Goal: Task Accomplishment & Management: Use online tool/utility

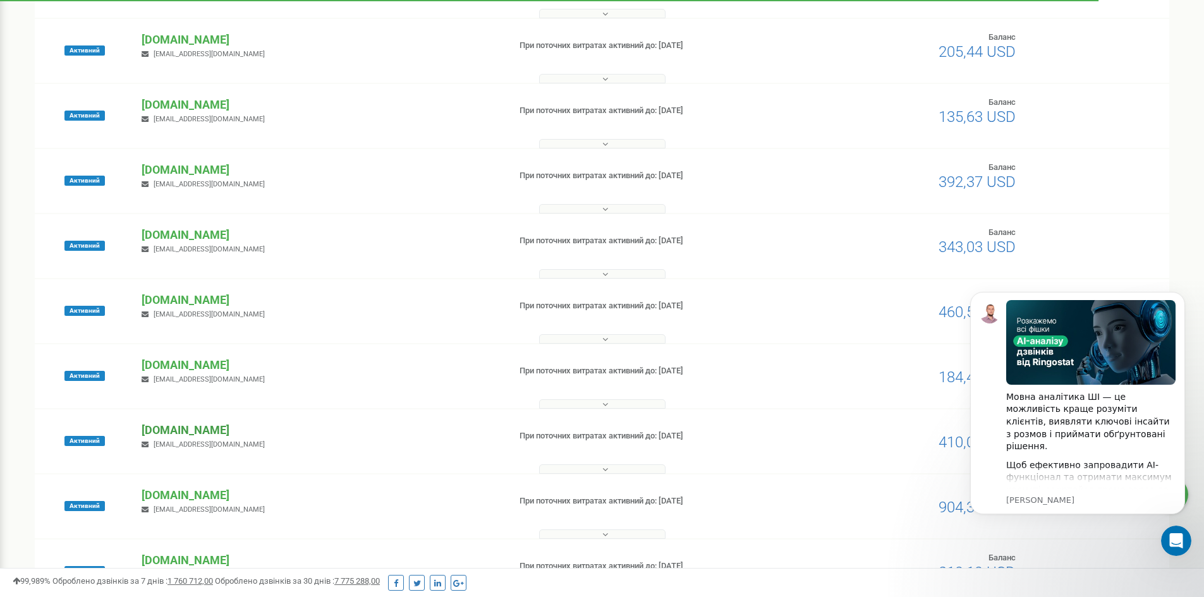
scroll to position [253, 0]
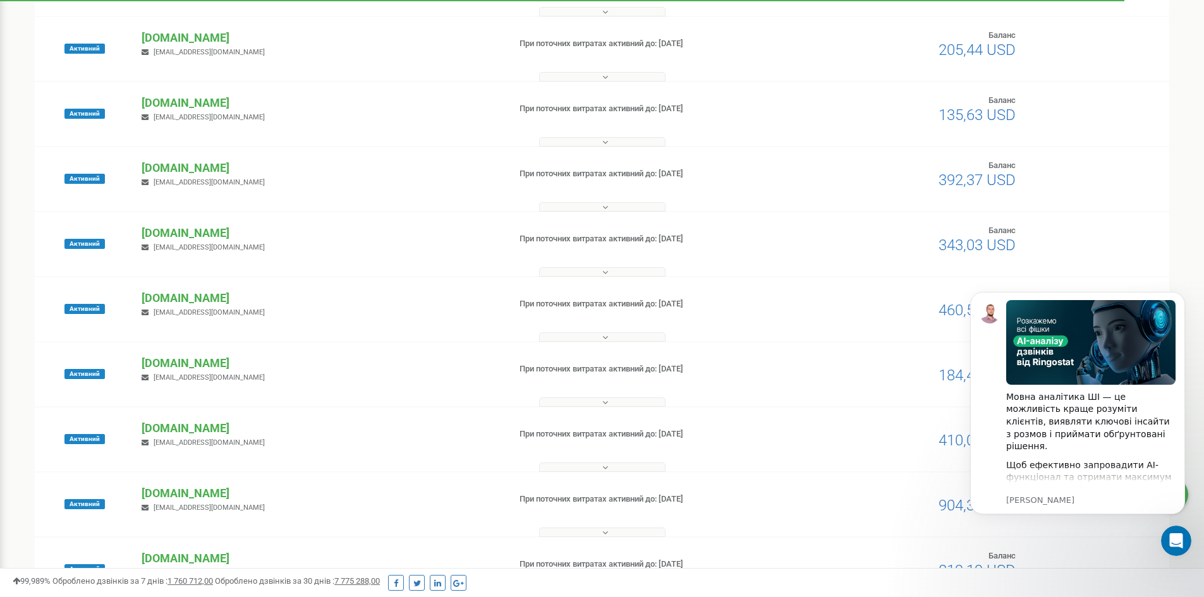
click at [160, 485] on div "Активний fomich.ua katasnky@gmail.com При поточних витратах активний до: 22.12.…" at bounding box center [602, 505] width 1135 height 64
click at [164, 503] on div "fomich.ua katasnky@gmail.com" at bounding box center [320, 499] width 376 height 28
click at [164, 492] on p "[DOMAIN_NAME]" at bounding box center [320, 493] width 357 height 16
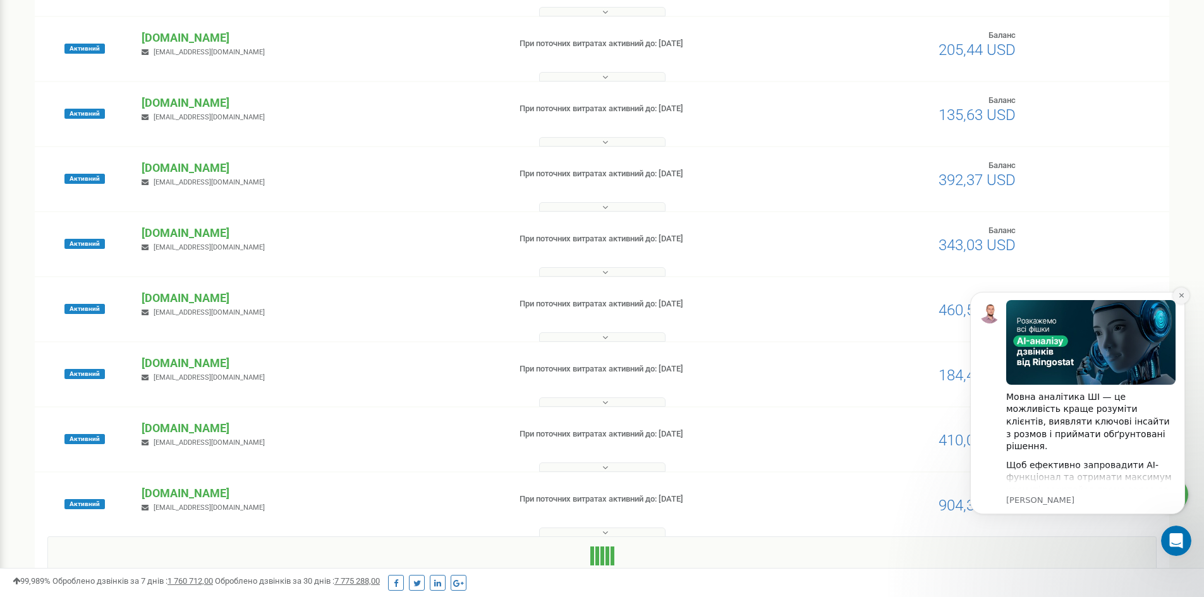
click at [1183, 293] on icon "Dismiss notification" at bounding box center [1181, 295] width 7 height 7
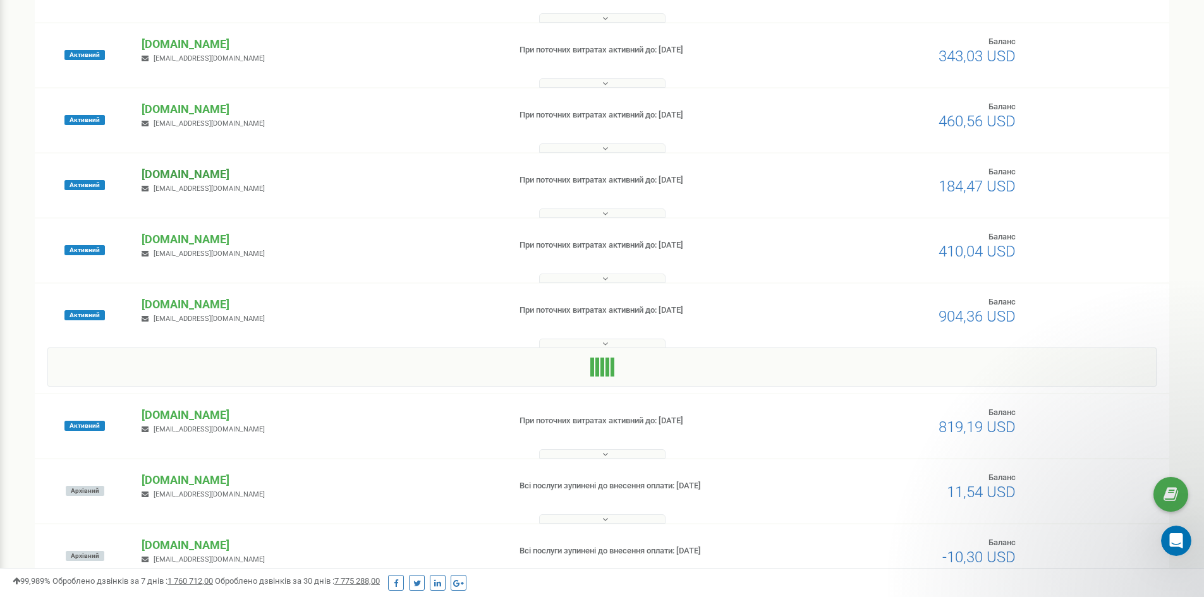
scroll to position [442, 0]
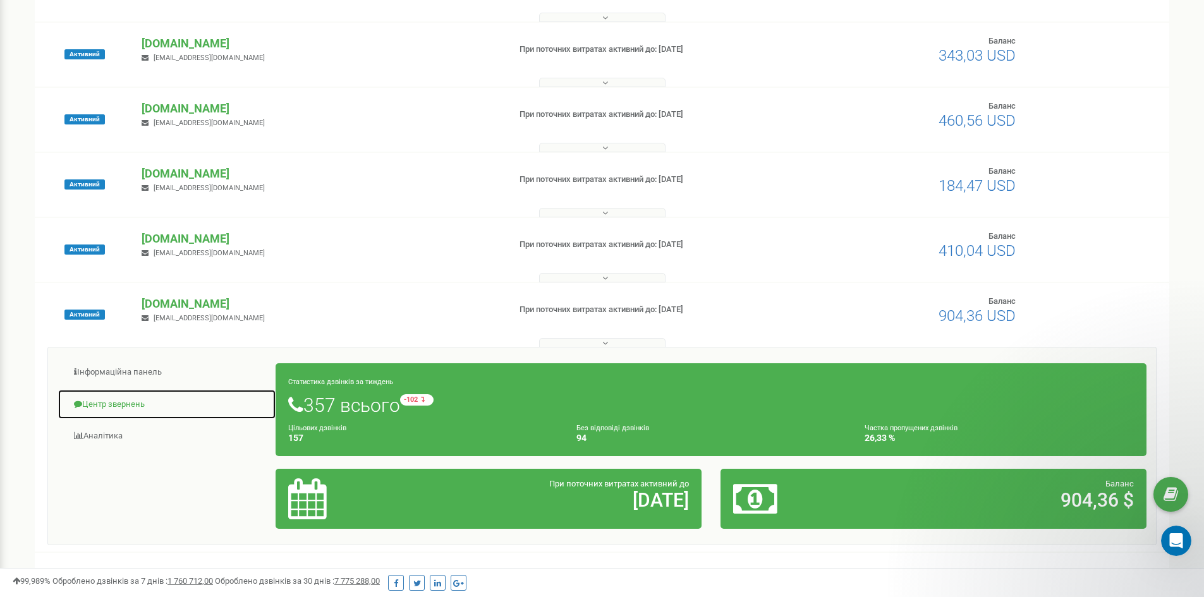
click at [150, 402] on link "Центр звернень" at bounding box center [167, 404] width 219 height 31
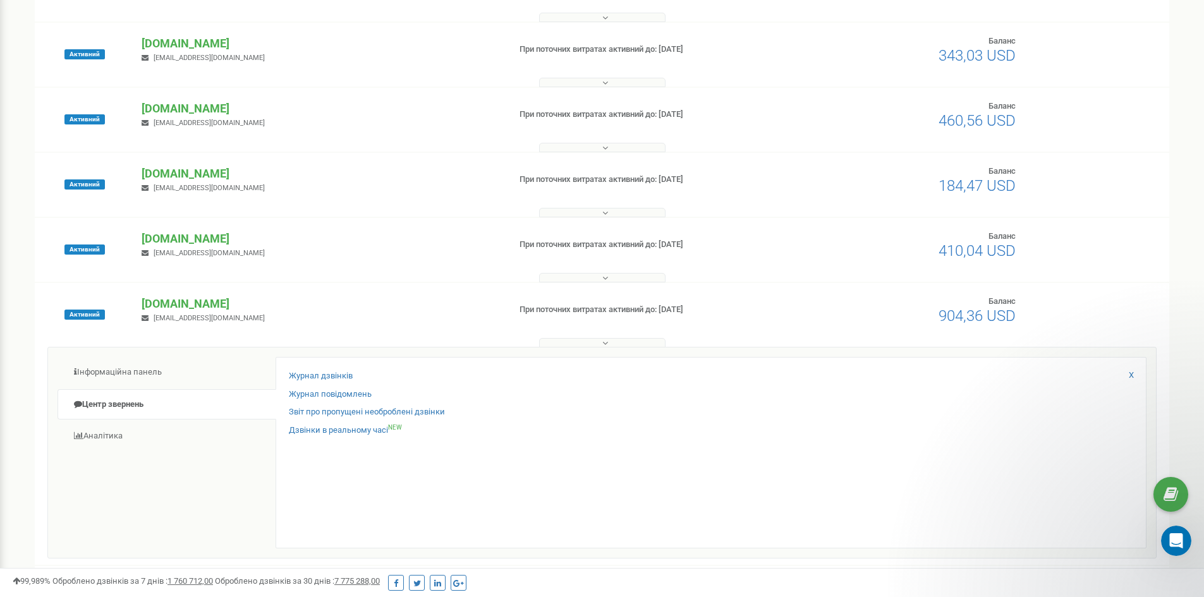
click at [321, 360] on div "Журнал дзвінків Журнал повідомлень Звіт про пропущені необроблені дзвінки Дзвін…" at bounding box center [711, 453] width 871 height 192
click at [327, 376] on link "Журнал дзвінків" at bounding box center [321, 376] width 64 height 12
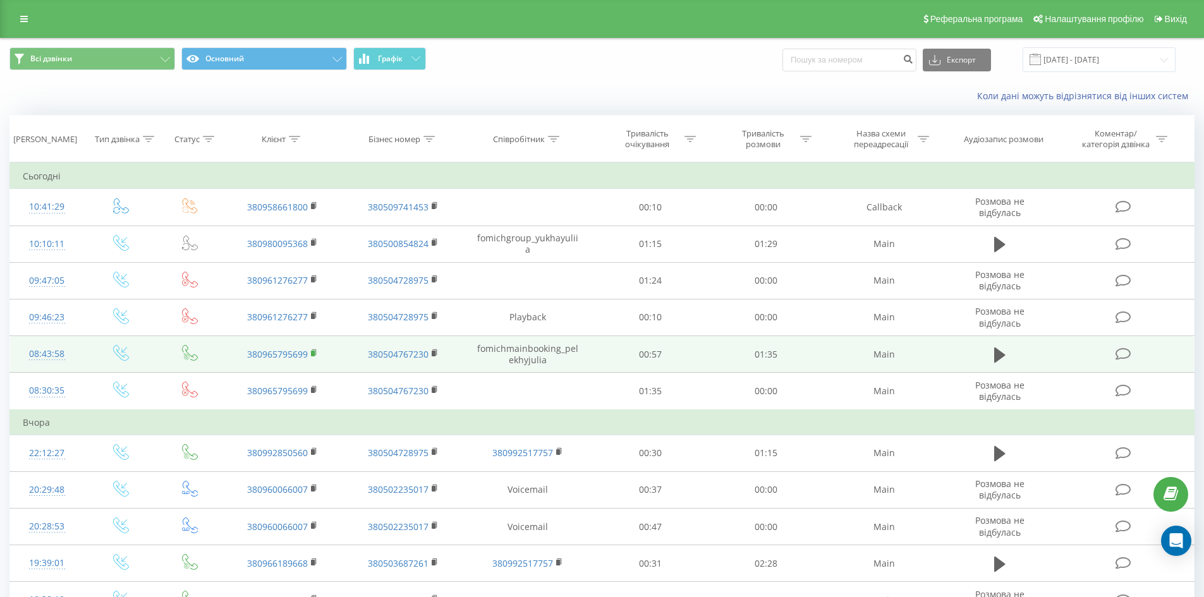
click at [311, 352] on icon at bounding box center [314, 353] width 7 height 9
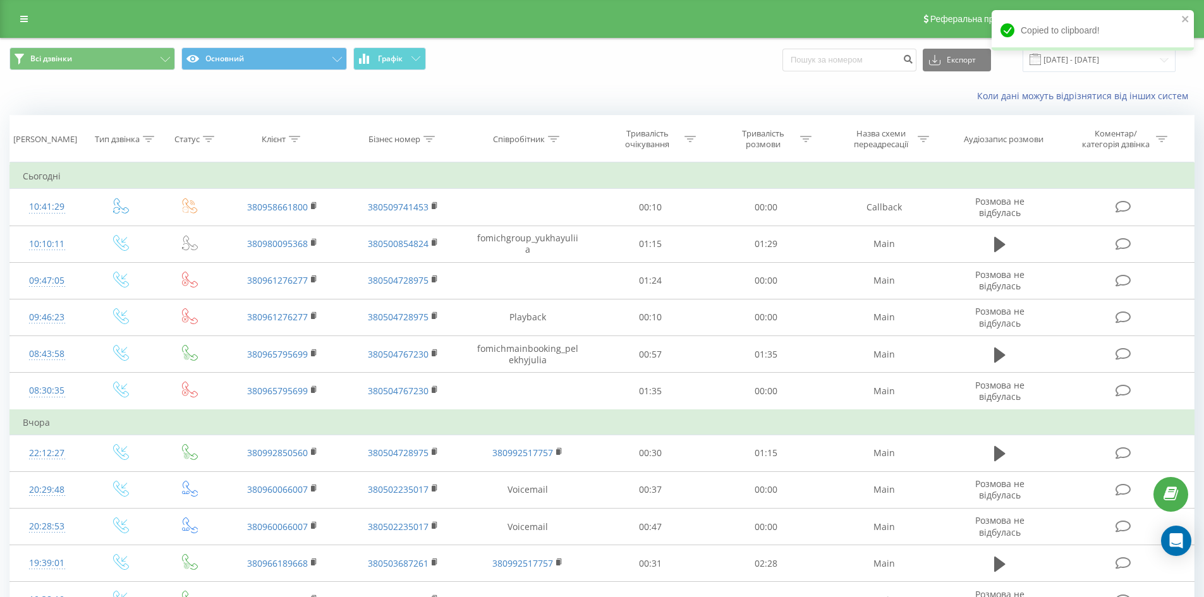
click at [418, 94] on div "Коли дані можуть відрізнятися вiд інших систем" at bounding box center [602, 96] width 1203 height 30
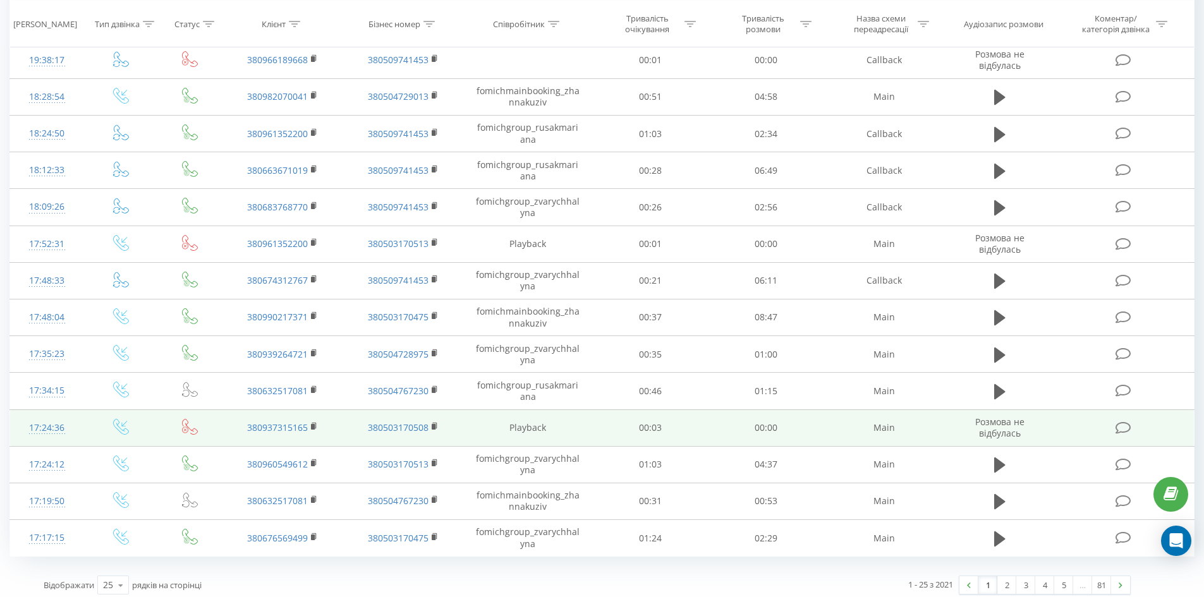
scroll to position [584, 0]
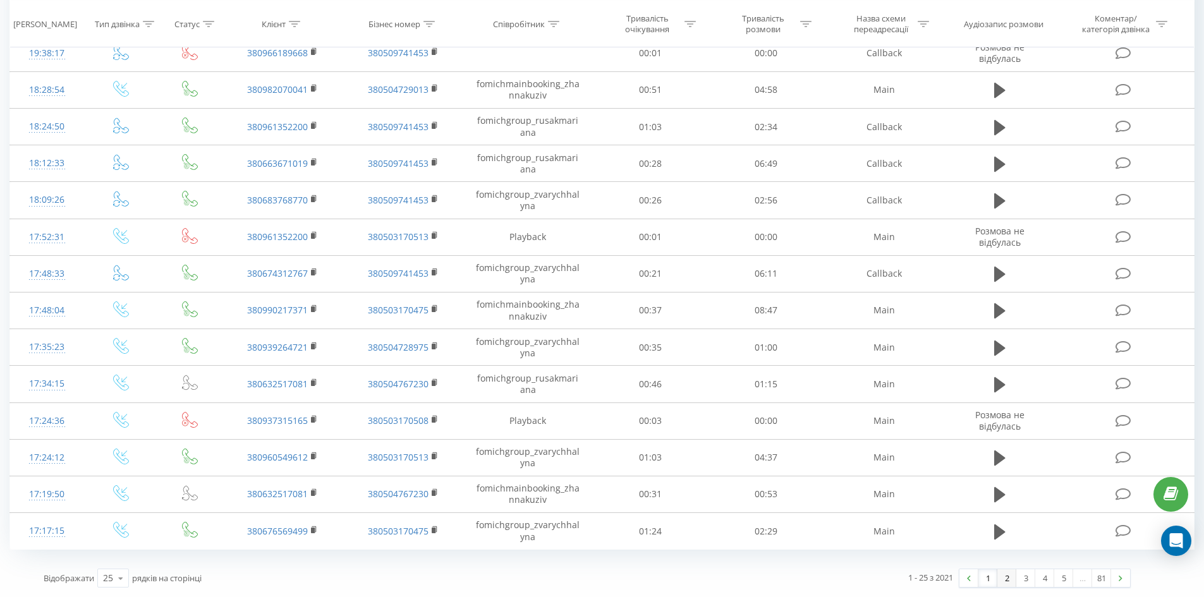
click at [1000, 579] on link "2" at bounding box center [1007, 579] width 19 height 18
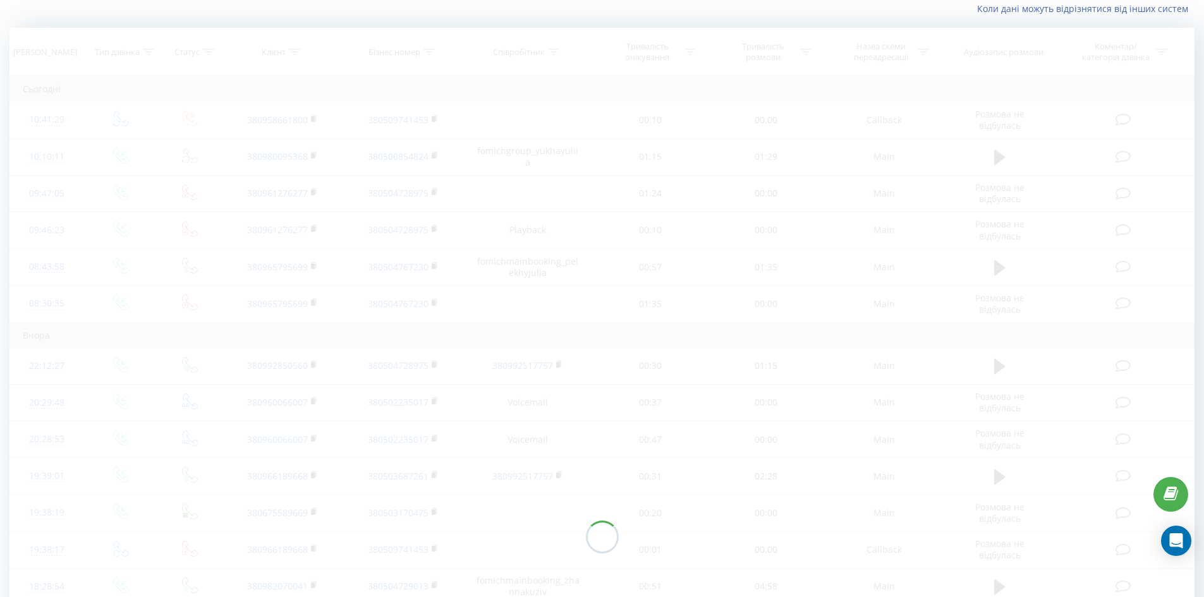
scroll to position [83, 0]
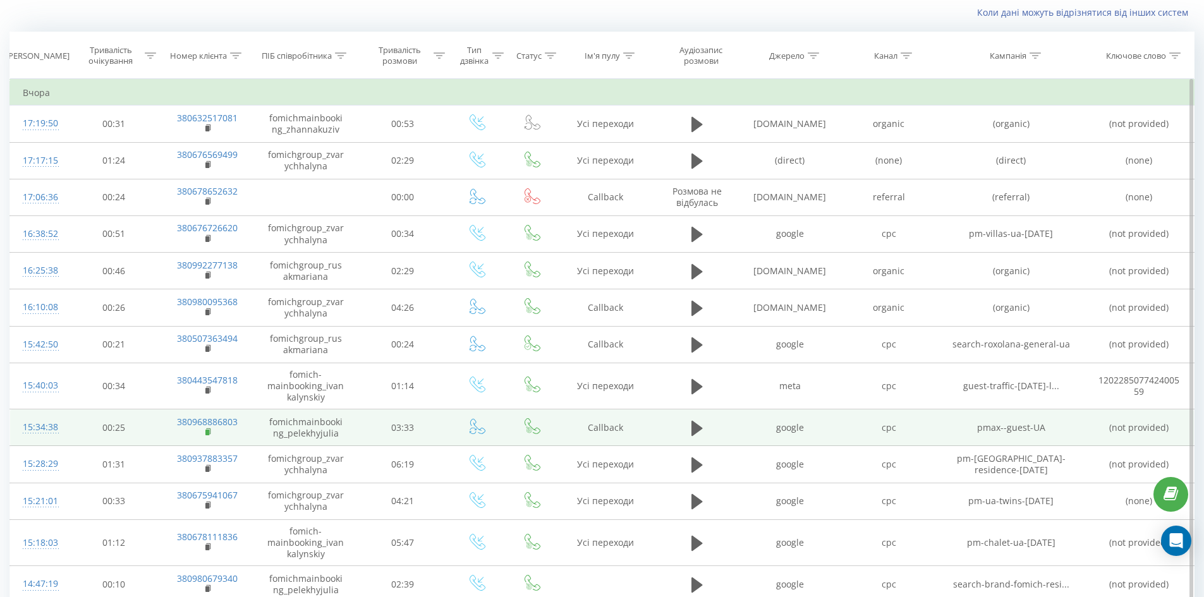
click at [207, 431] on rect at bounding box center [207, 433] width 4 height 6
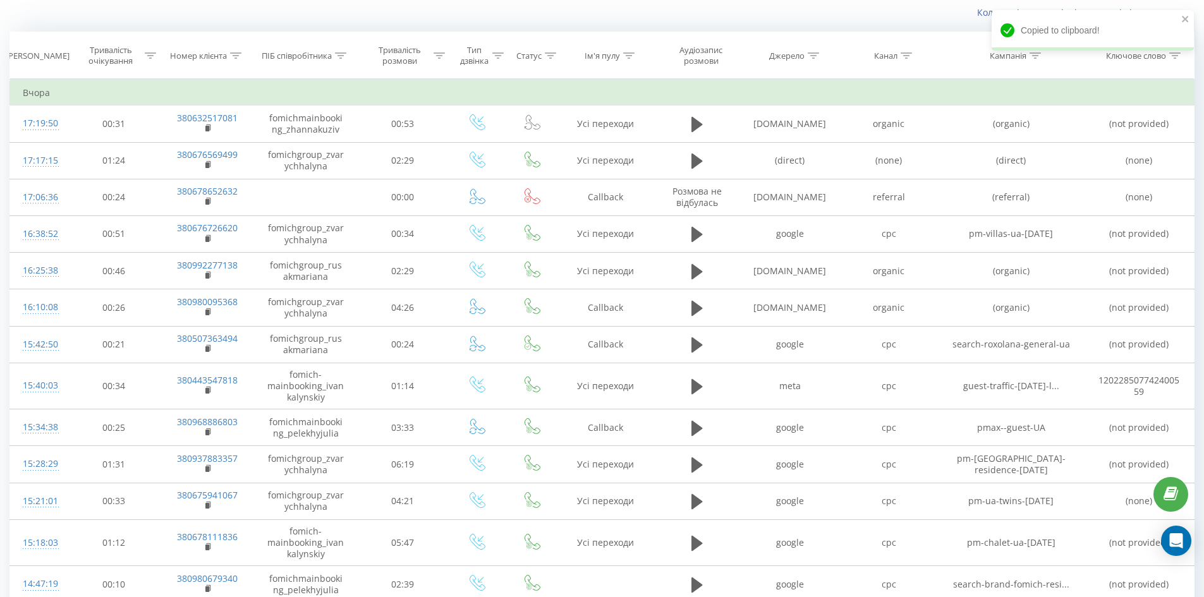
click at [335, 6] on div "Коли дані можуть відрізнятися вiд інших систем" at bounding box center [602, 12] width 1203 height 30
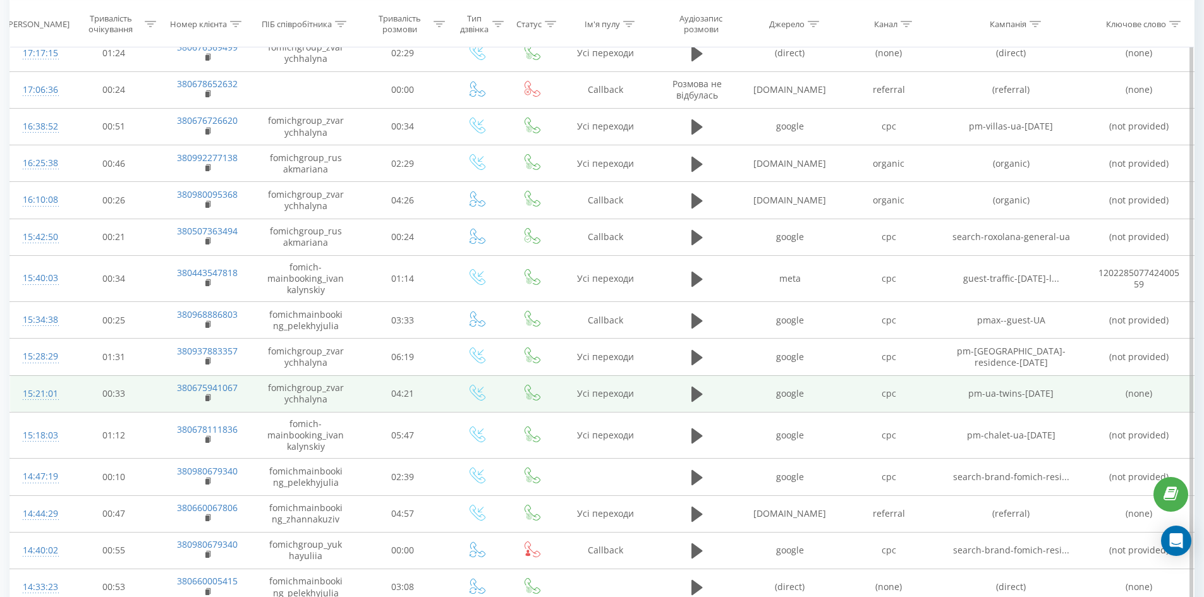
scroll to position [210, 0]
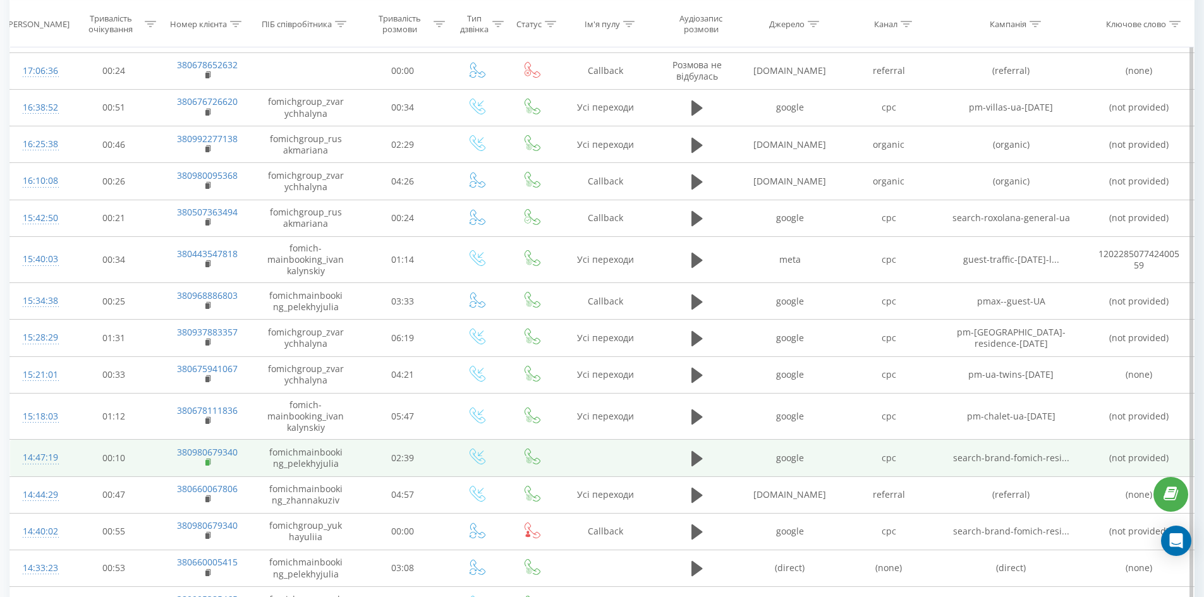
click at [206, 463] on rect at bounding box center [207, 463] width 4 height 6
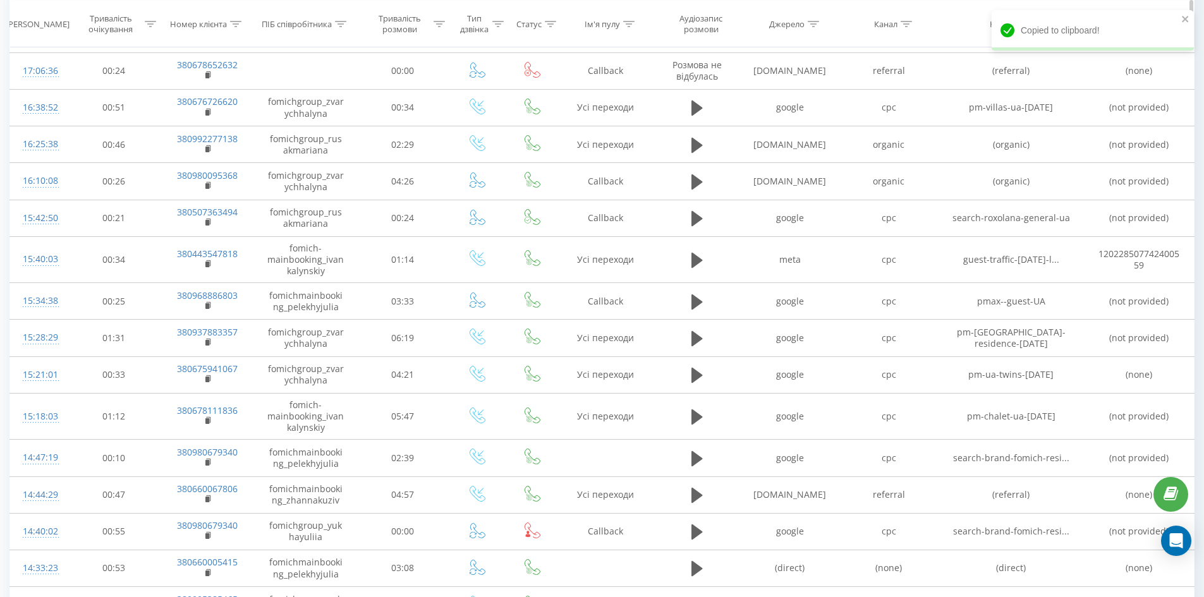
click at [547, 2] on th "Статус" at bounding box center [532, 24] width 51 height 47
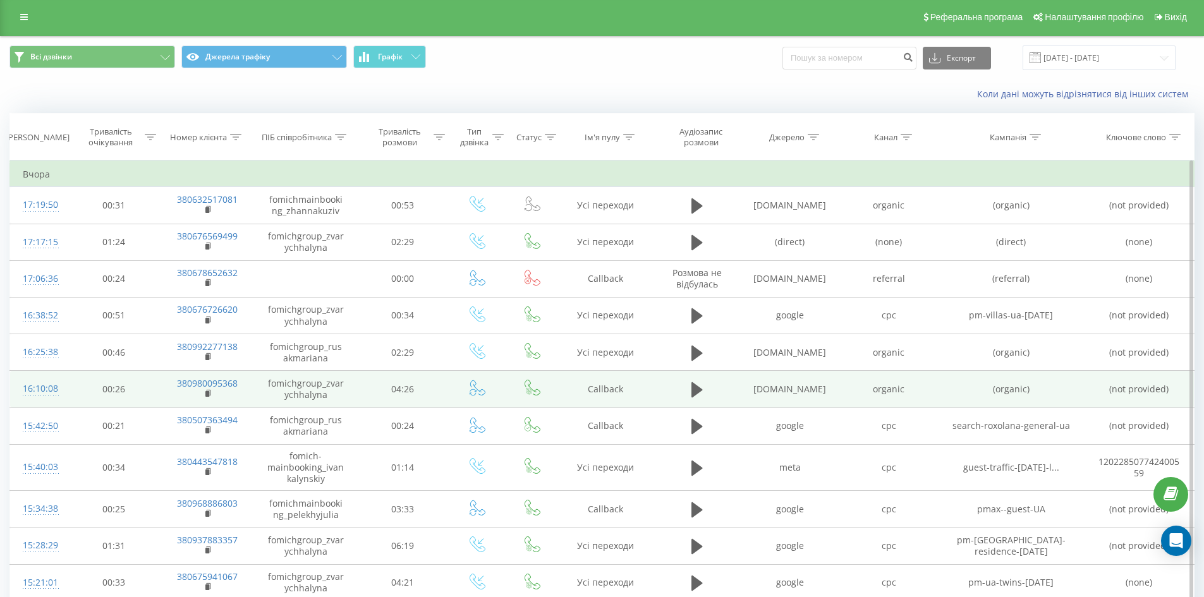
scroll to position [0, 0]
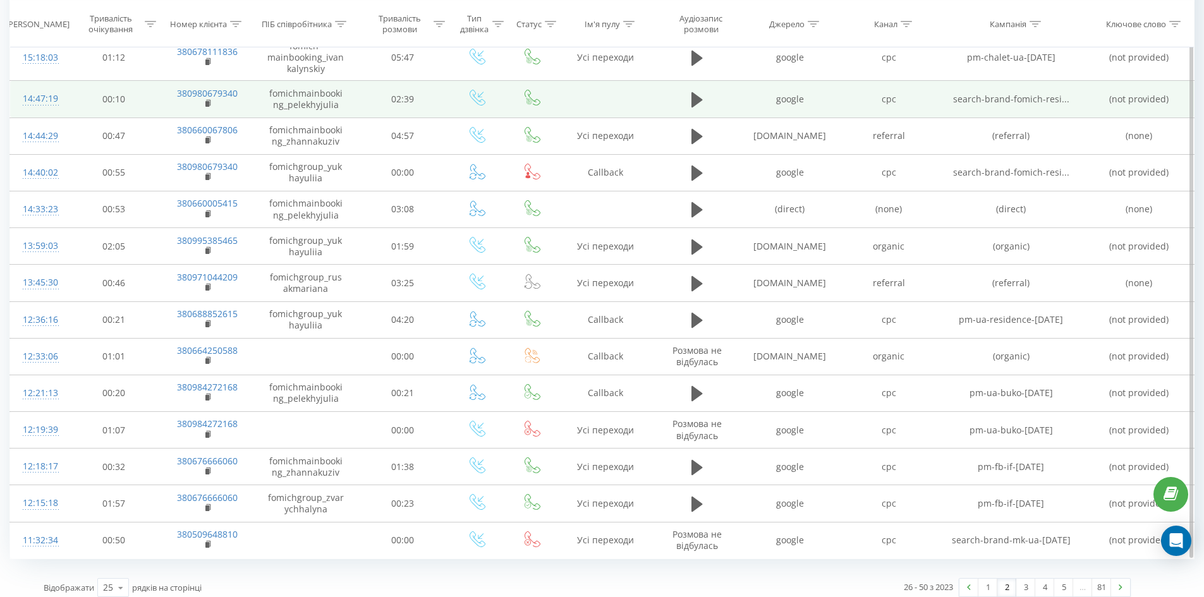
scroll to position [578, 0]
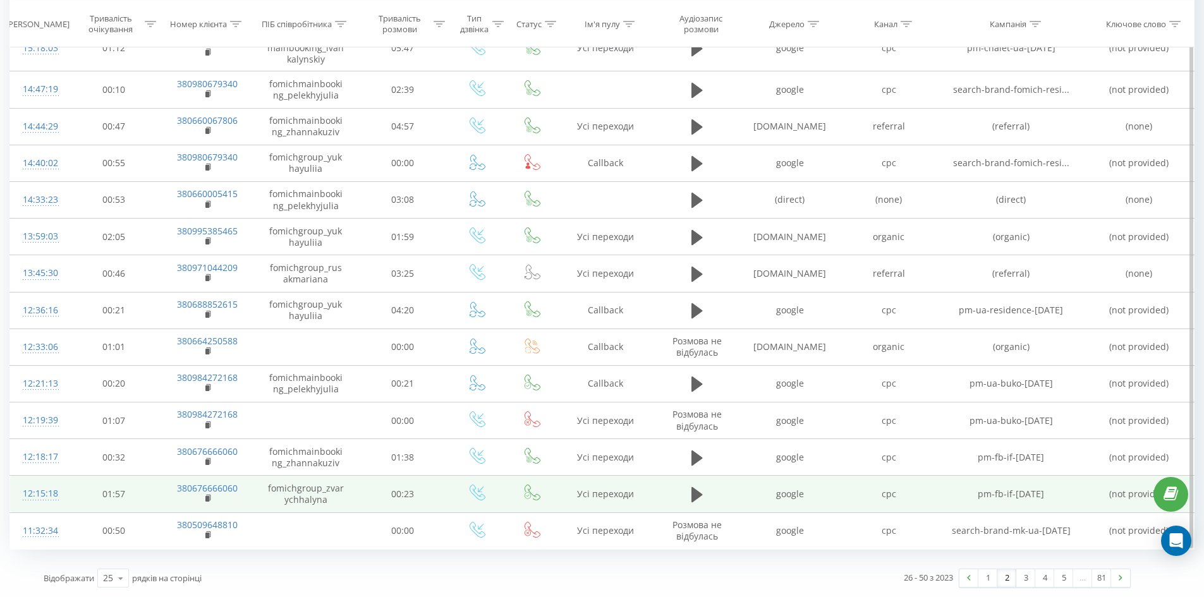
click at [1127, 492] on td "(not provided)" at bounding box center [1139, 494] width 110 height 37
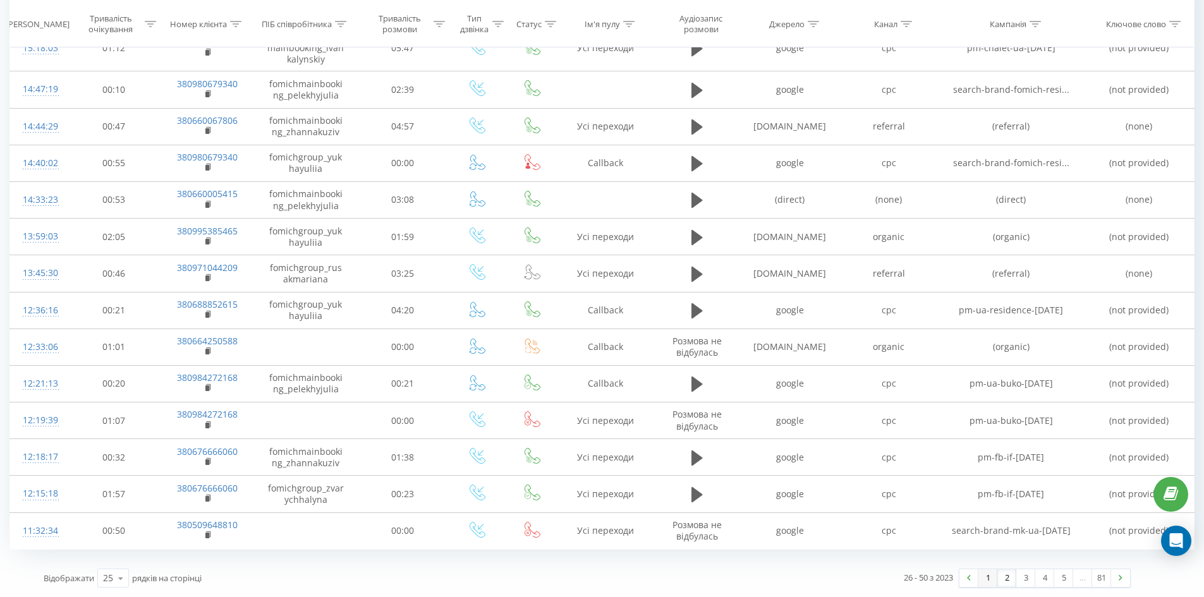
click at [980, 577] on link "1" at bounding box center [988, 579] width 19 height 18
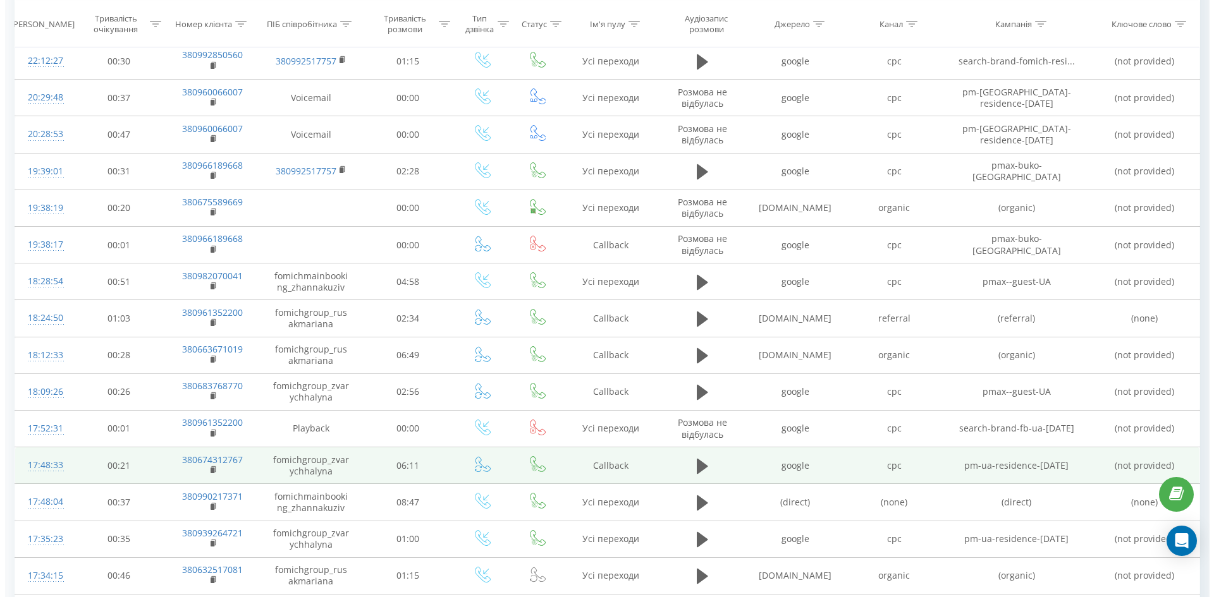
scroll to position [584, 0]
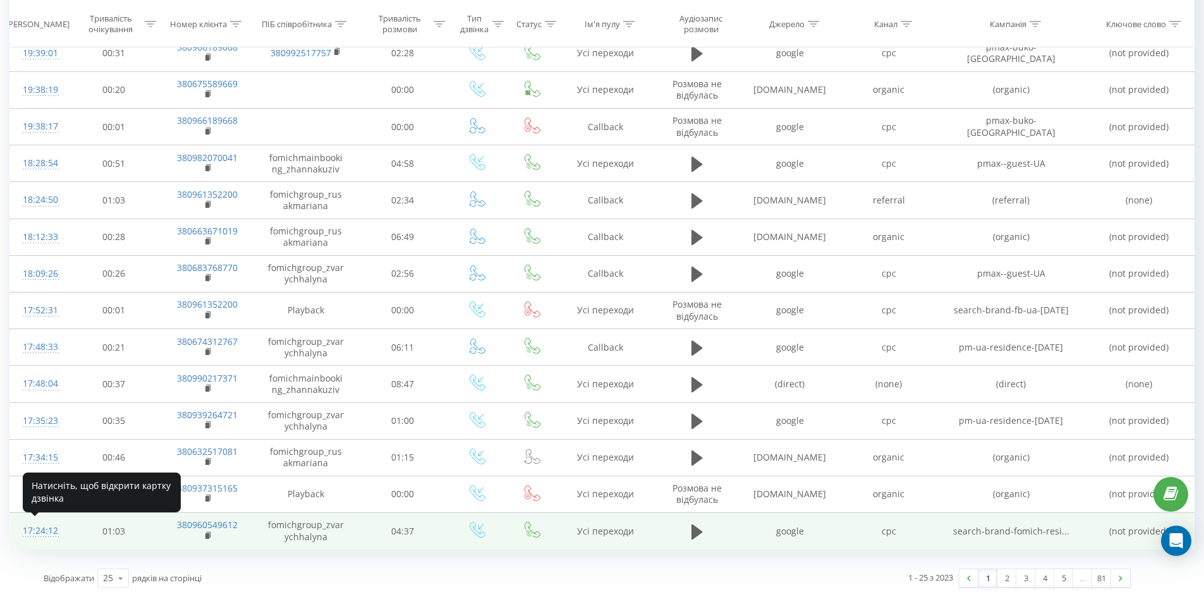
click at [40, 531] on div "17:24:12" at bounding box center [39, 531] width 33 height 25
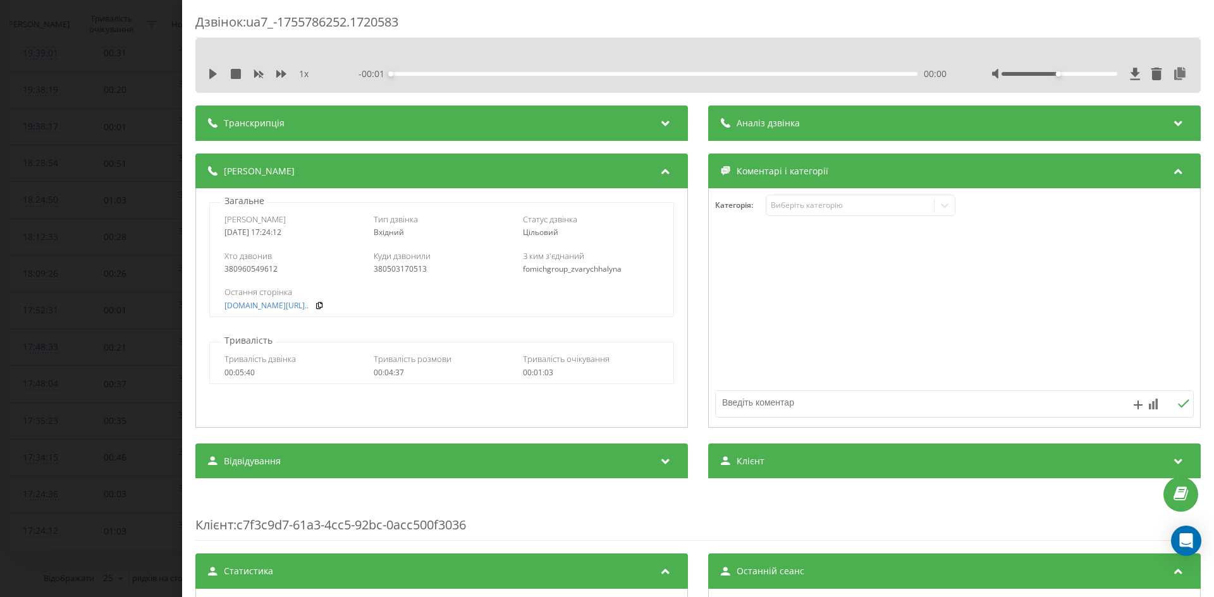
click at [348, 104] on div "Дзвінок : ua7_-1755786252.1720583 1 x - 00:01 00:00 00:00 Транскрипція Для AI-а…" at bounding box center [697, 487] width 1005 height 948
click at [351, 126] on div "Транскрипція" at bounding box center [441, 123] width 492 height 35
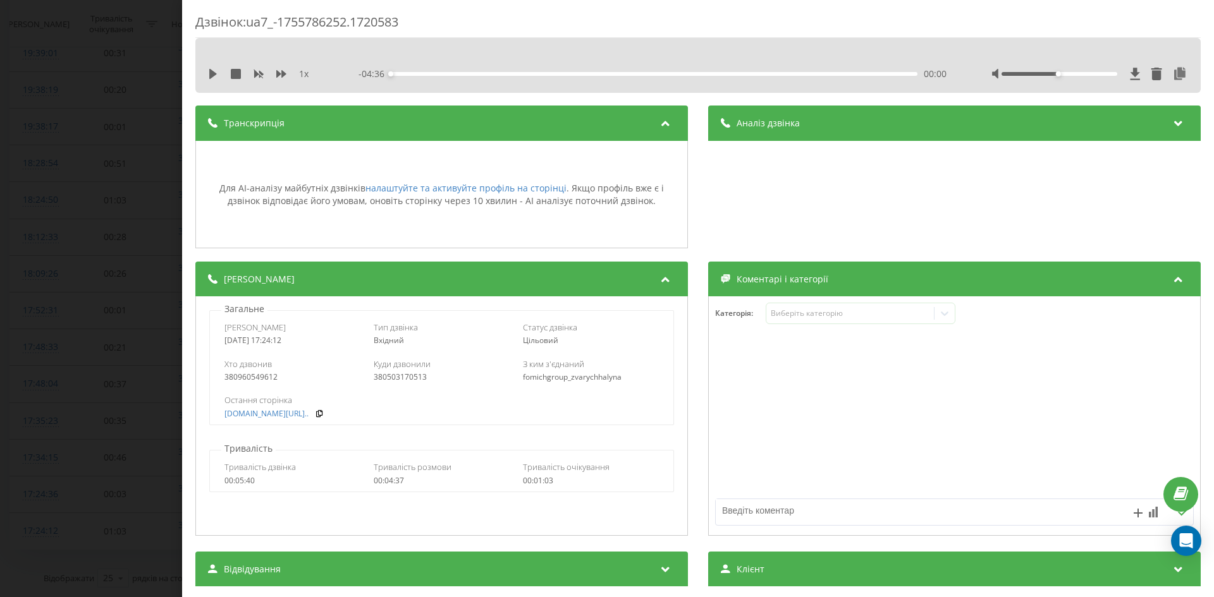
click at [351, 126] on div "Транскрипція" at bounding box center [441, 123] width 492 height 35
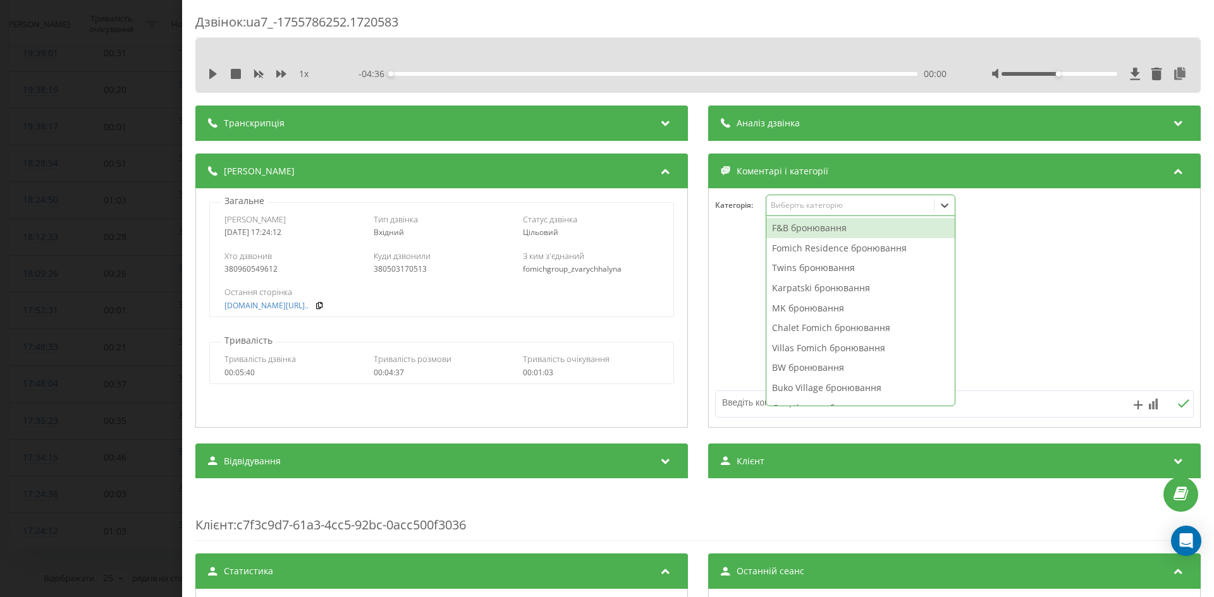
click at [820, 205] on div "Виберіть категорію" at bounding box center [850, 205] width 158 height 10
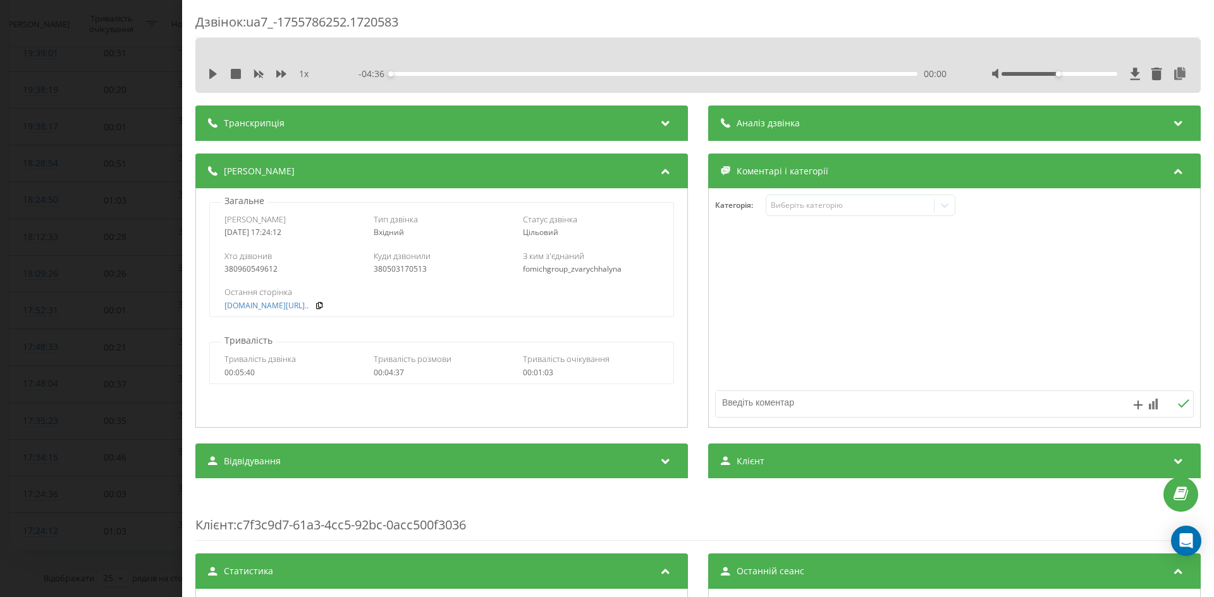
click at [3, 150] on div "Дзвінок : ua7_-1755786252.1720583 1 x - 04:36 00:00 00:00 Транскрипція Для AI-а…" at bounding box center [607, 298] width 1214 height 597
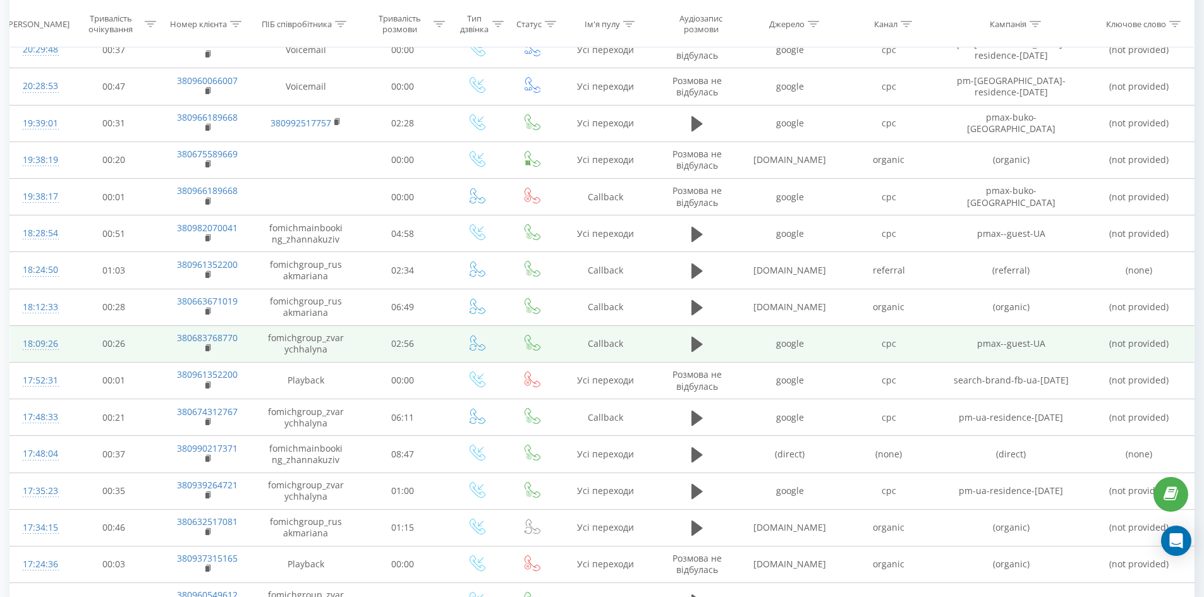
scroll to position [584, 0]
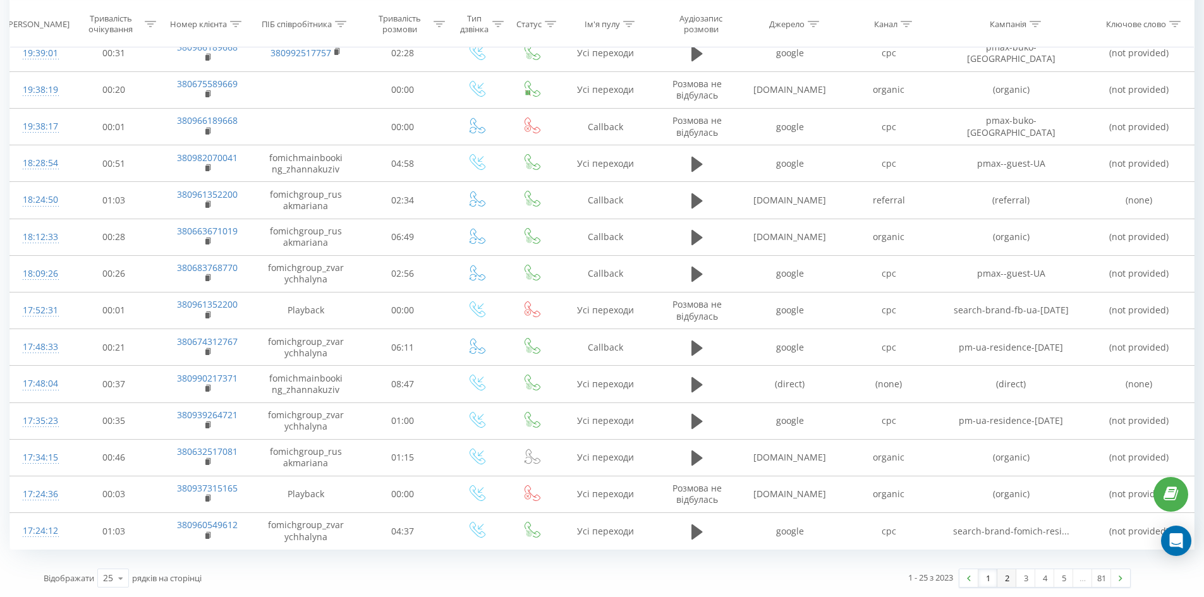
click at [1014, 578] on link "2" at bounding box center [1007, 579] width 19 height 18
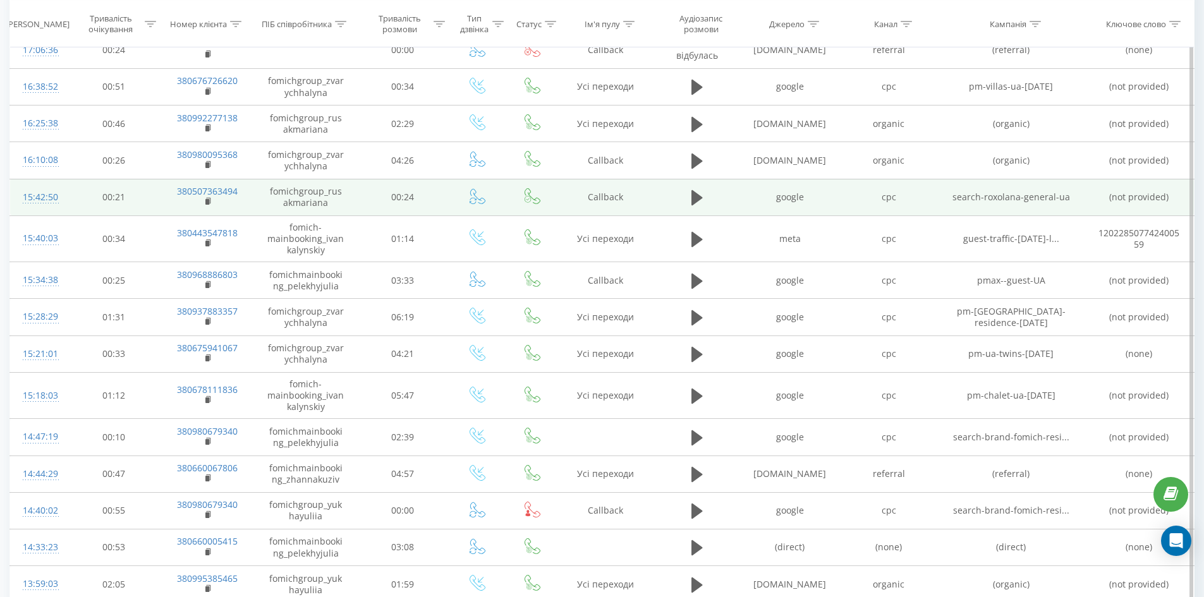
scroll to position [336, 0]
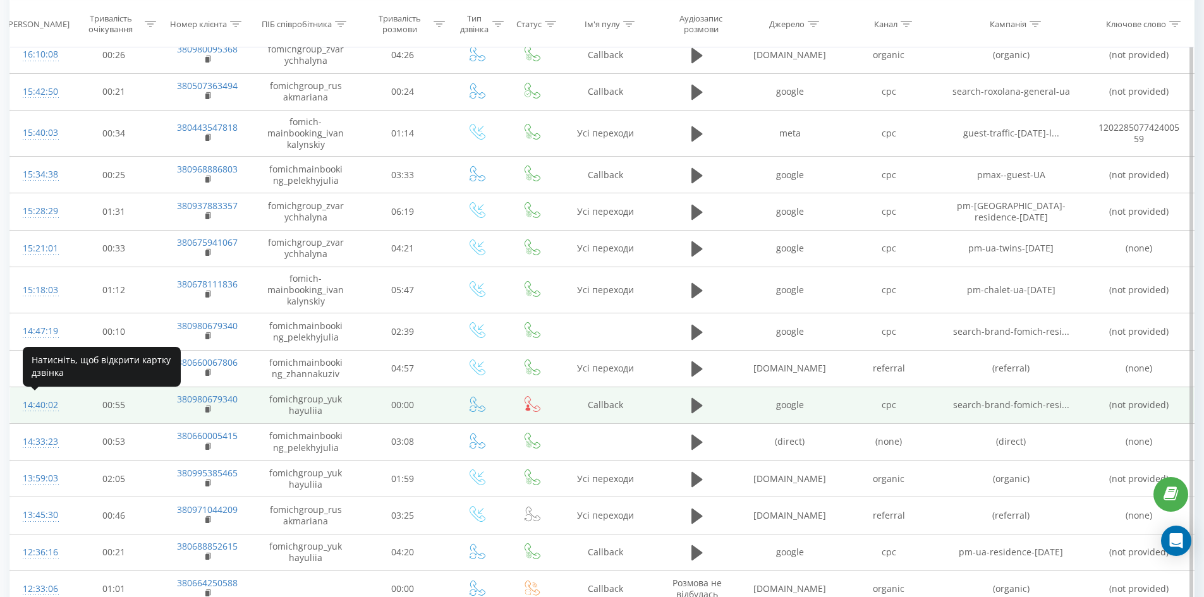
click at [44, 401] on div "14:40:02" at bounding box center [39, 405] width 33 height 25
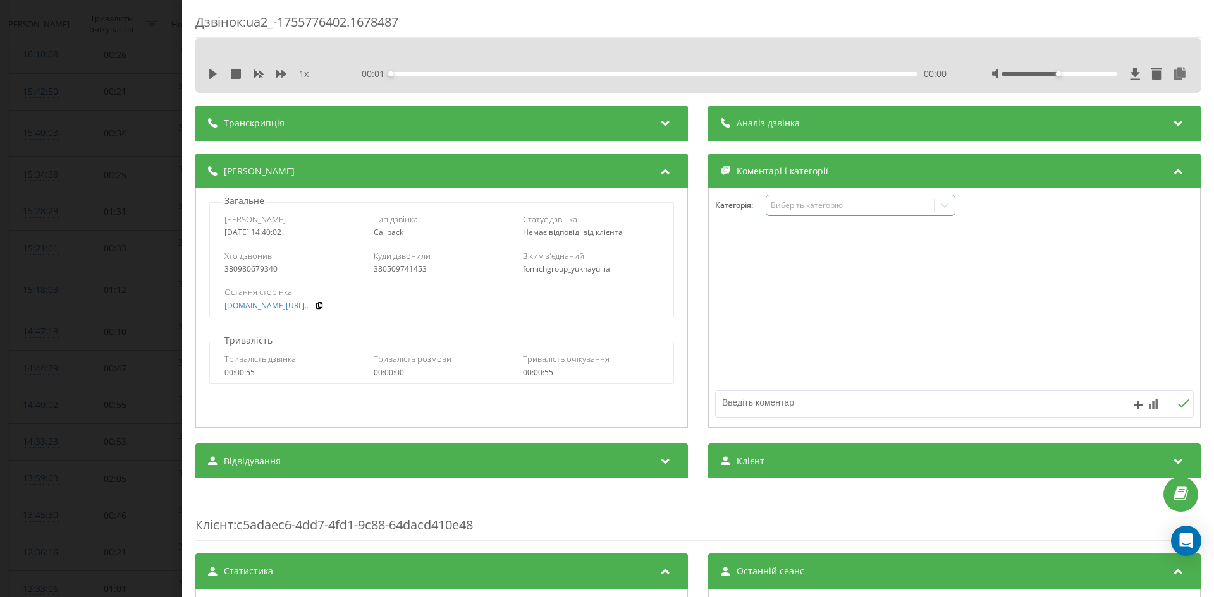
click at [814, 202] on div "Виберіть категорію" at bounding box center [850, 205] width 158 height 10
click at [910, 212] on div "Виберіть категорію" at bounding box center [861, 205] width 190 height 21
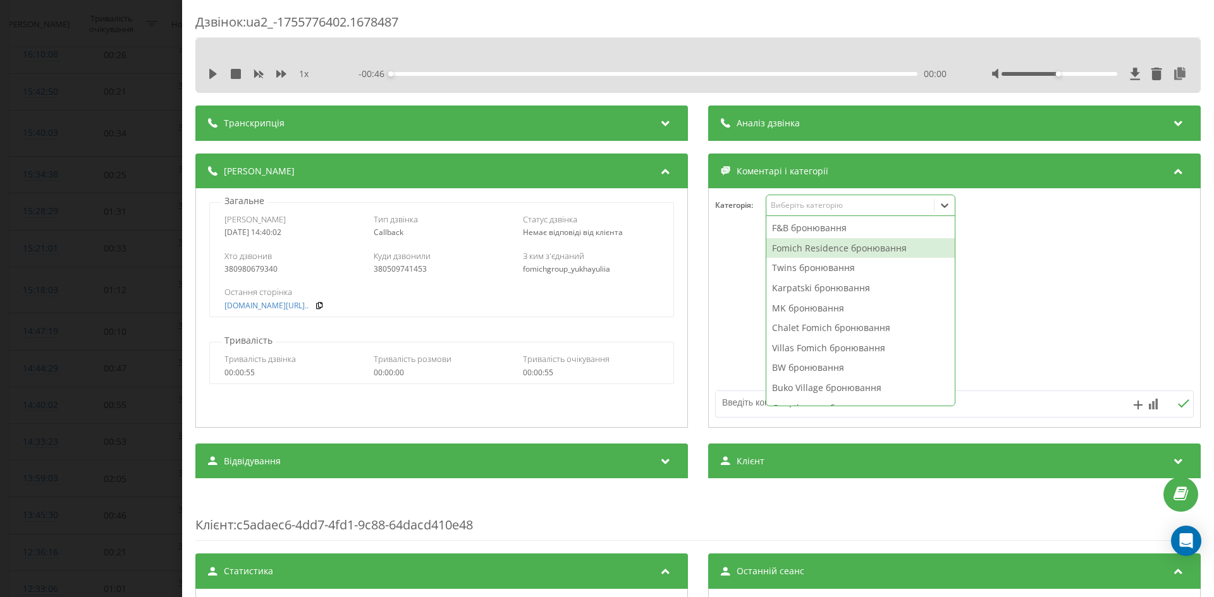
click at [859, 252] on div "Fomich Residence бронювання" at bounding box center [860, 248] width 188 height 20
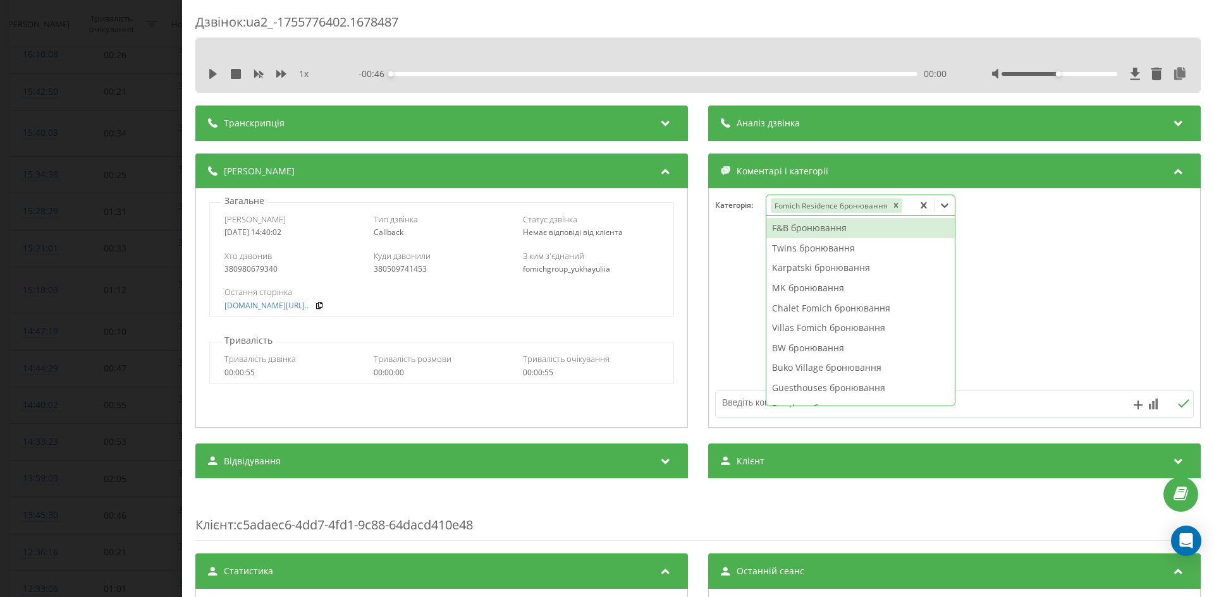
click at [730, 312] on div at bounding box center [954, 309] width 491 height 152
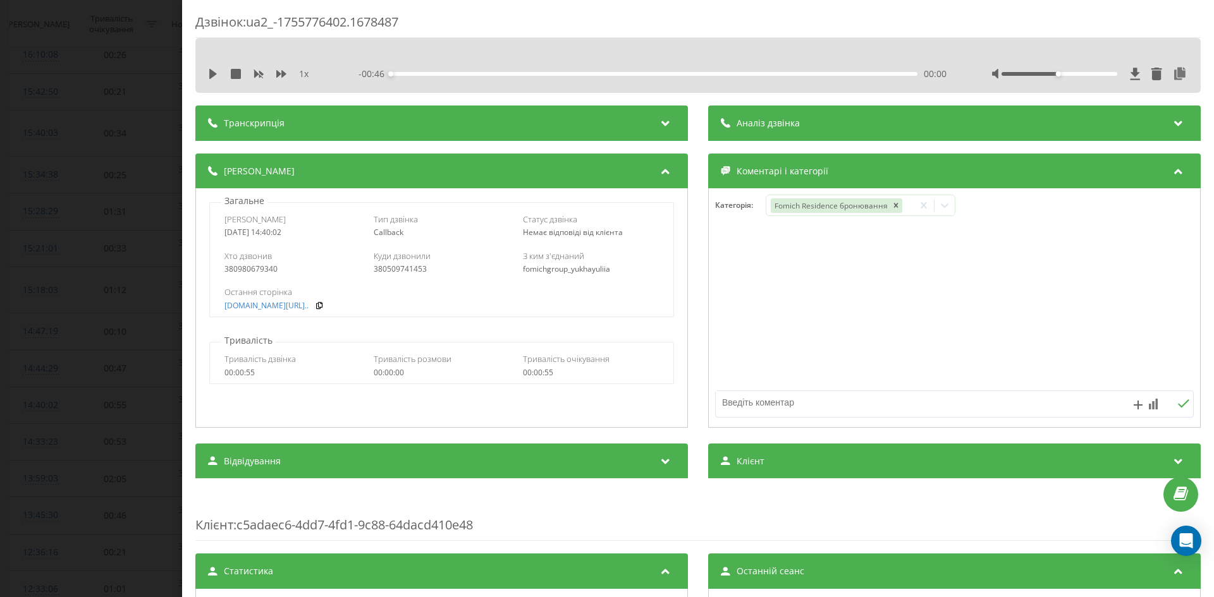
click at [66, 303] on div "Дзвінок : ua2_-1755776402.1678487 1 x - 00:46 00:00 00:00 Транскрипція Для AI-а…" at bounding box center [607, 298] width 1214 height 597
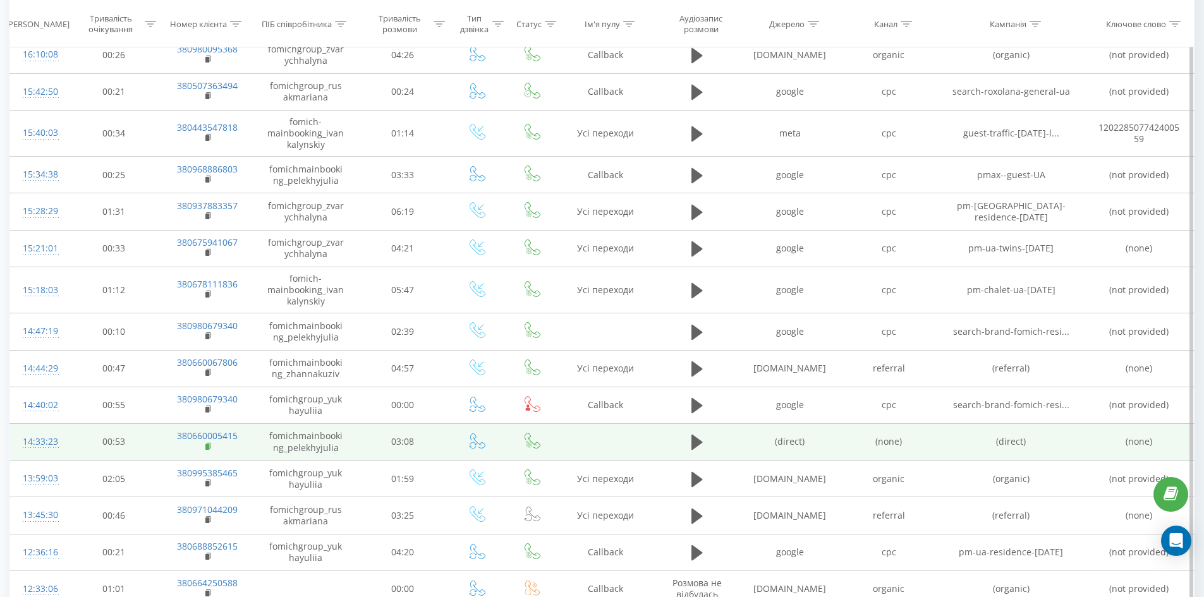
click at [208, 444] on rect at bounding box center [207, 447] width 4 height 6
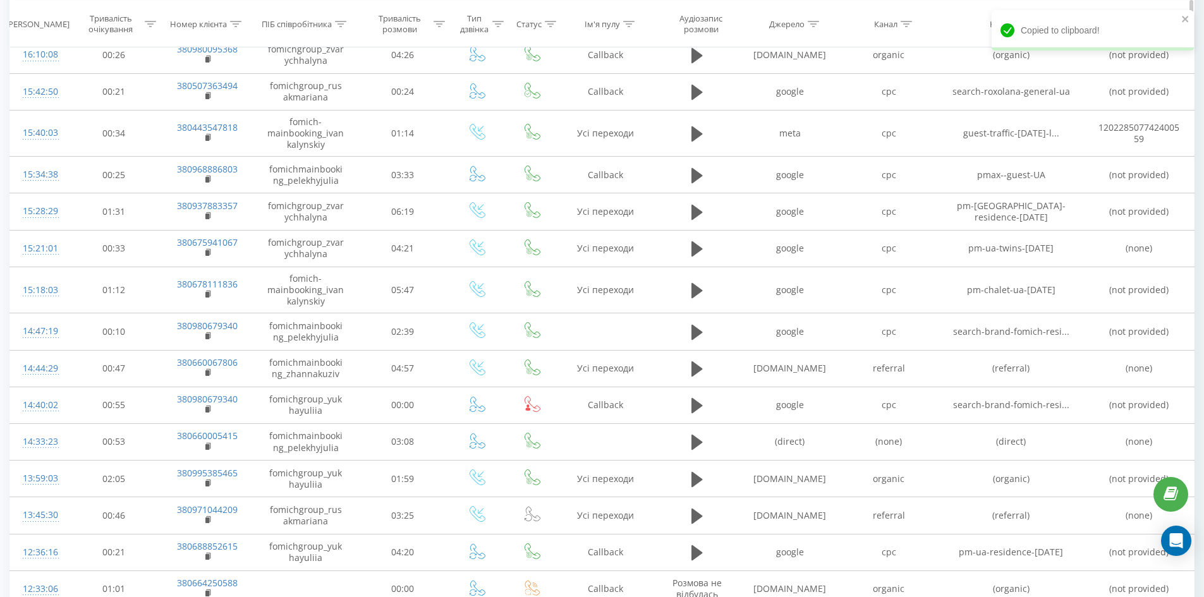
click at [405, 1] on th "Тривалість розмови" at bounding box center [403, 24] width 92 height 47
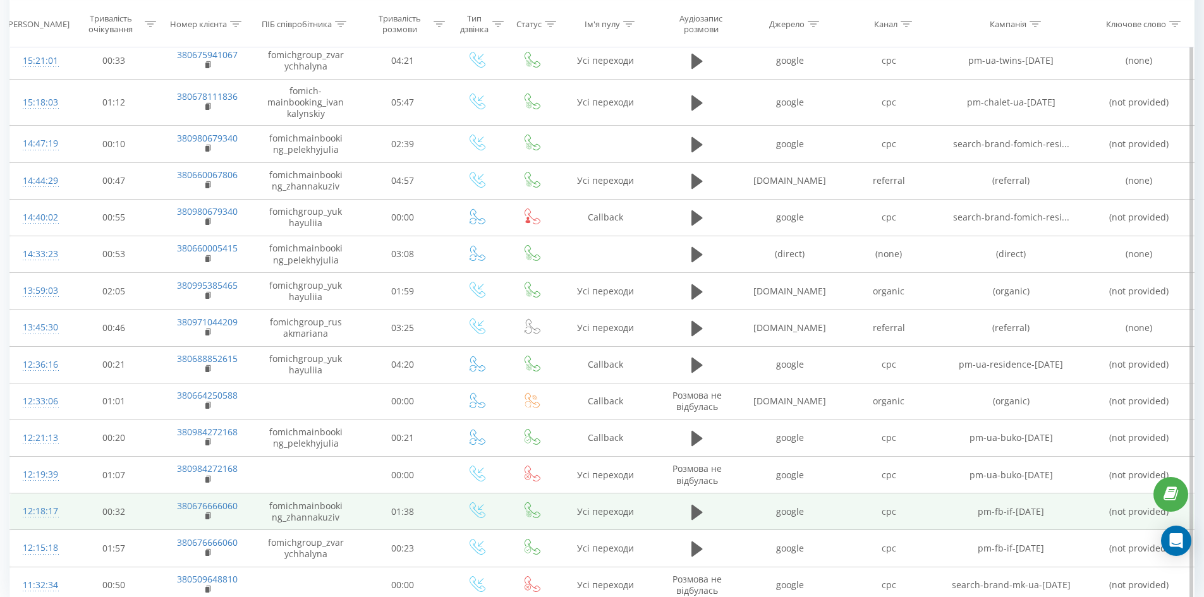
scroll to position [526, 0]
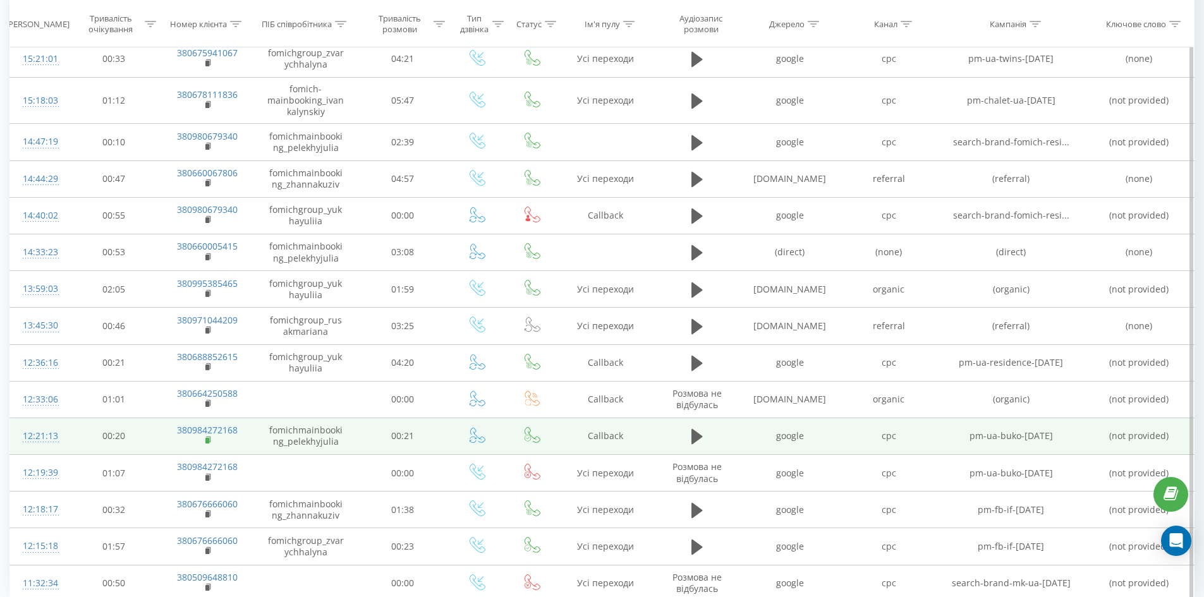
click at [207, 439] on rect at bounding box center [207, 441] width 4 height 6
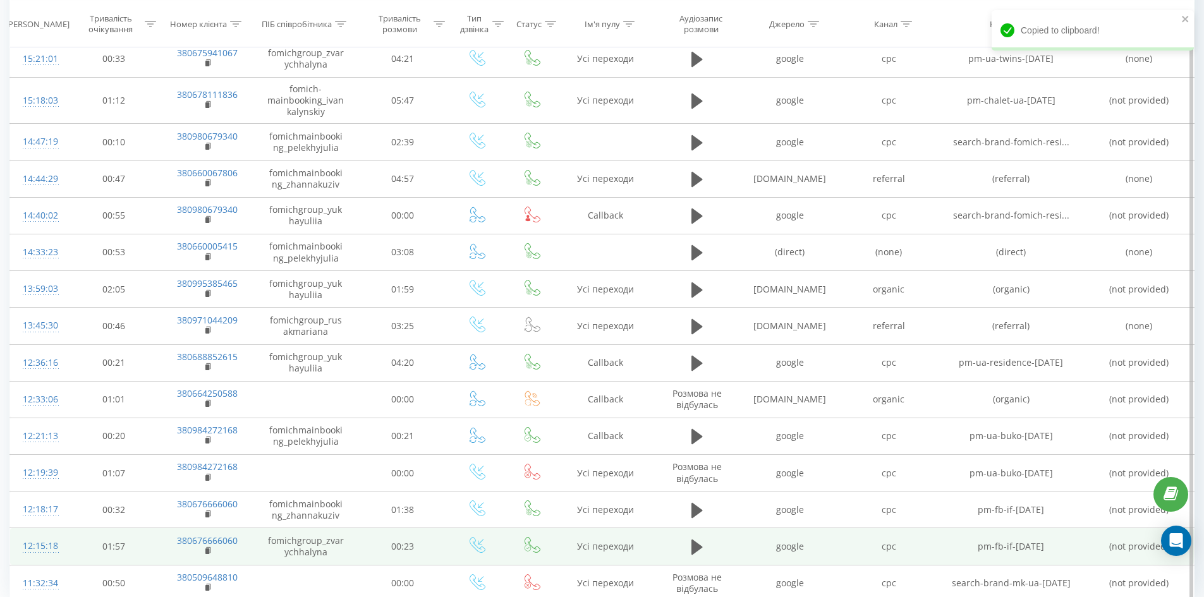
scroll to position [578, 0]
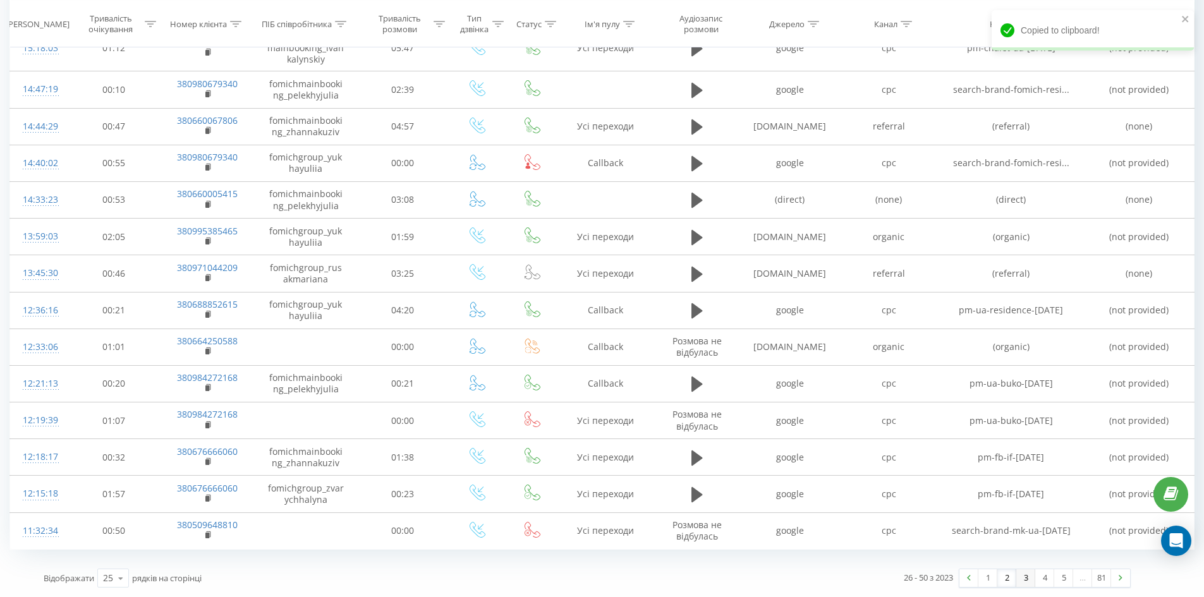
click at [1025, 579] on link "3" at bounding box center [1025, 579] width 19 height 18
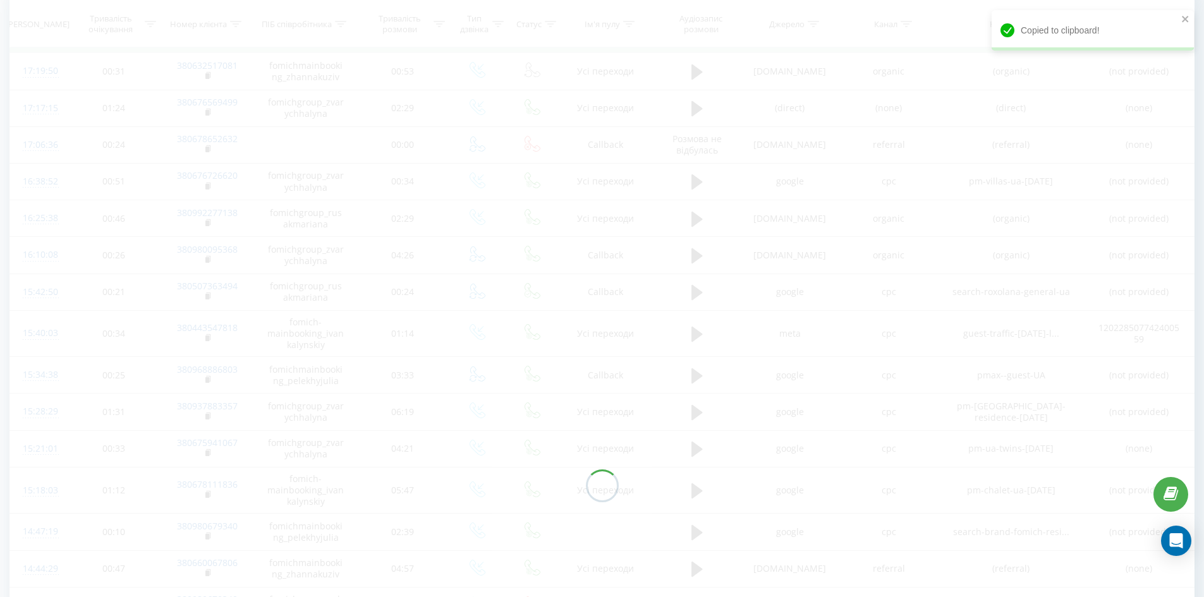
scroll to position [83, 0]
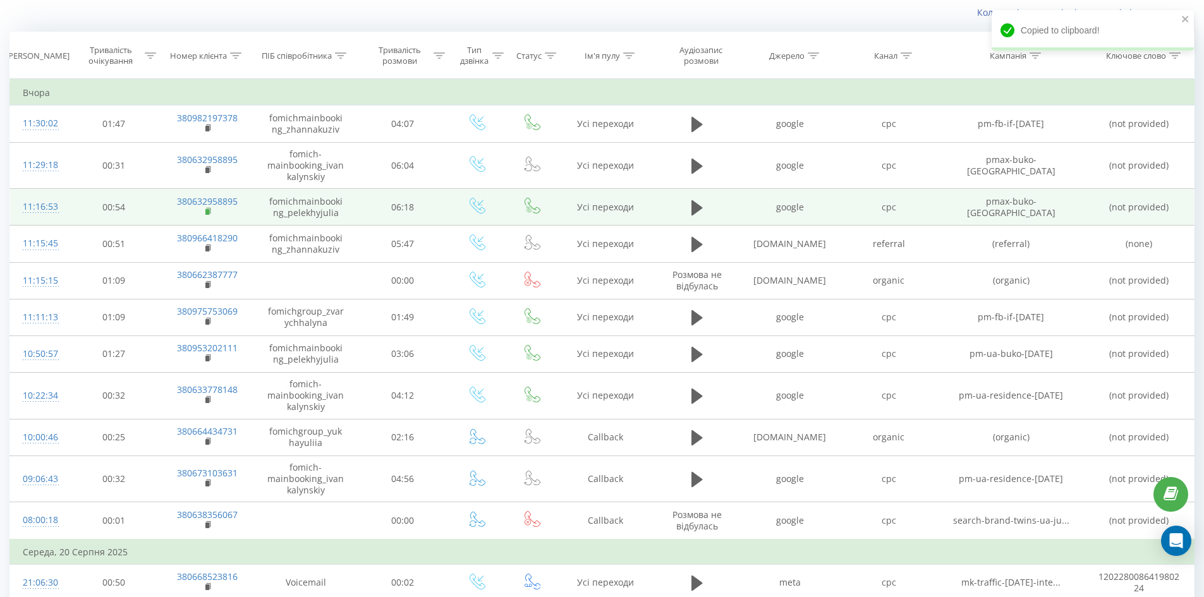
click at [209, 212] on rect at bounding box center [207, 212] width 4 height 6
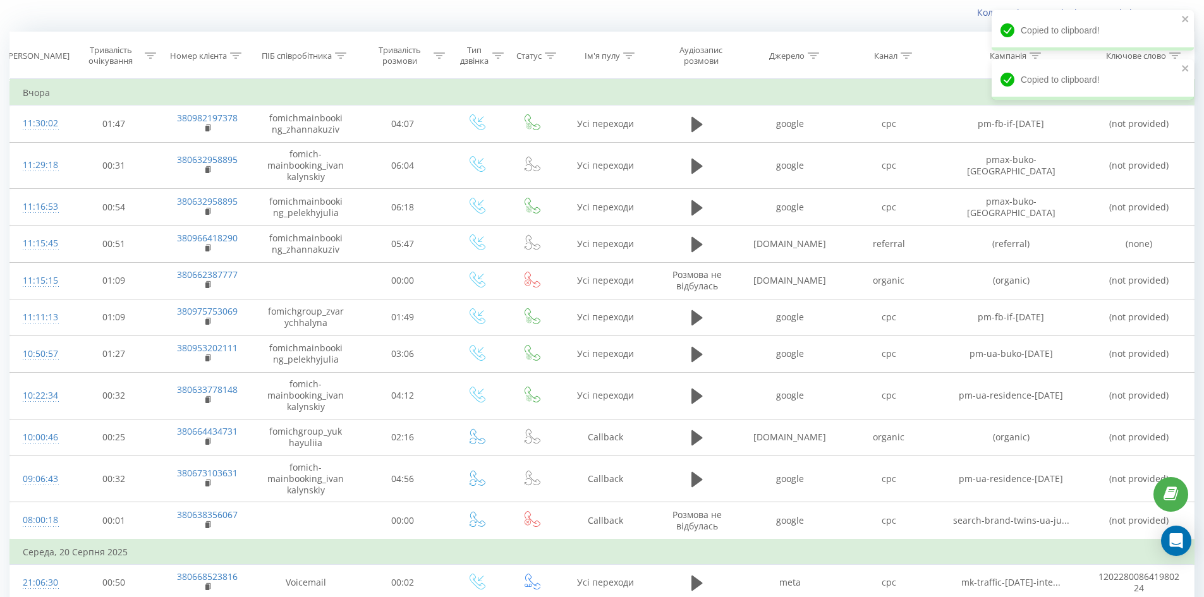
click at [387, 11] on div "Коли дані можуть відрізнятися вiд інших систем" at bounding box center [602, 12] width 1203 height 30
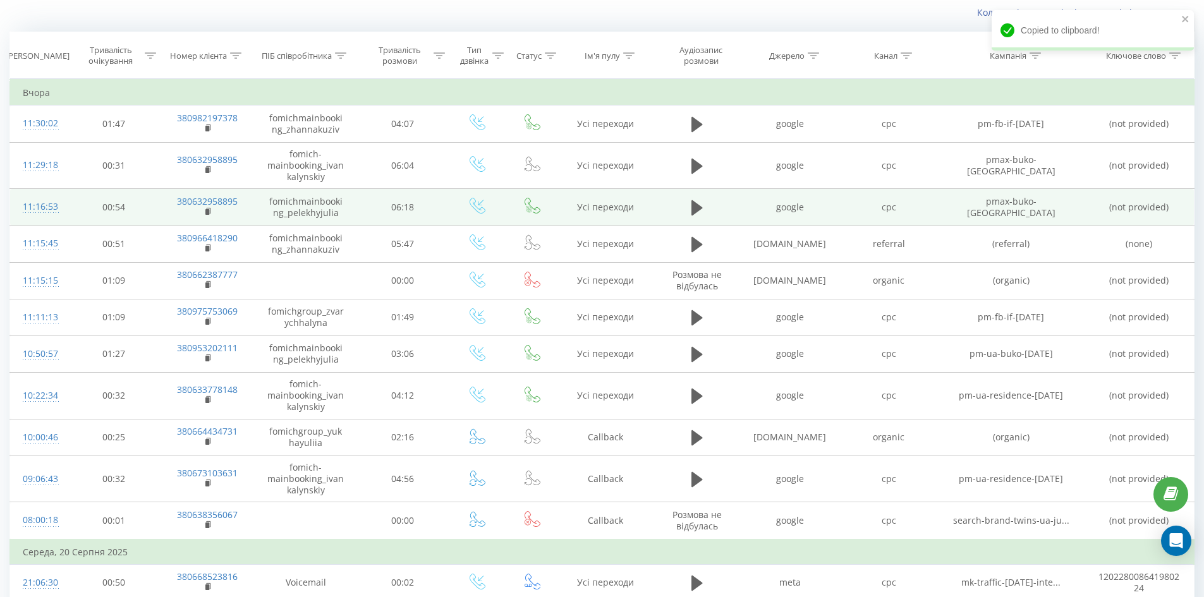
click at [27, 203] on div "11:16:53" at bounding box center [39, 207] width 33 height 25
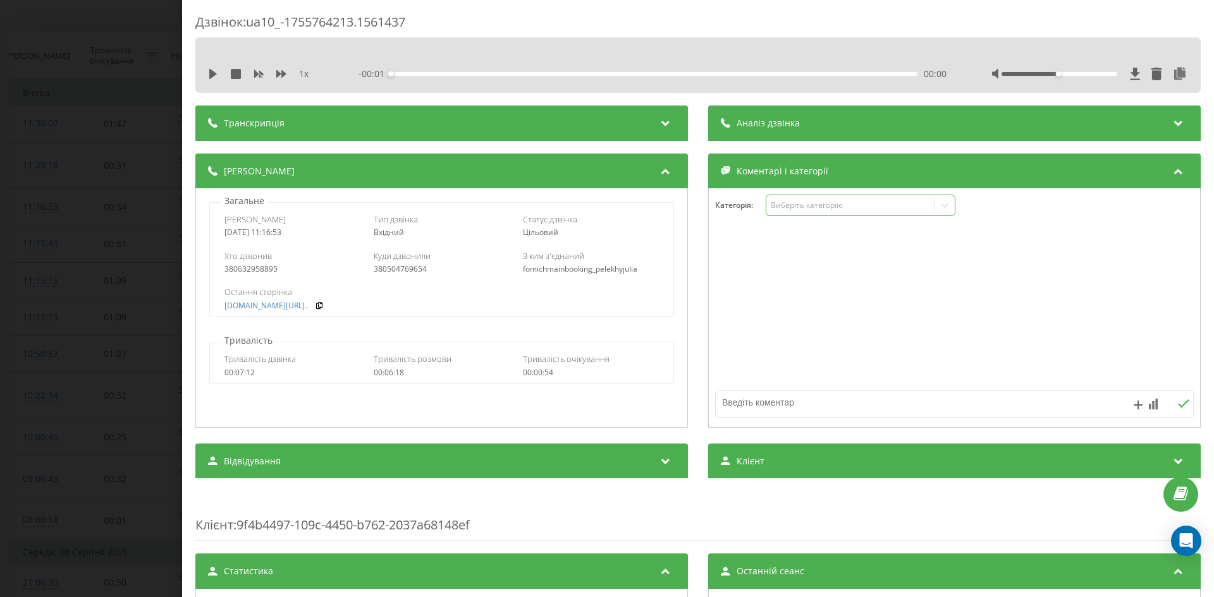
click at [785, 205] on div "Виберіть категорію" at bounding box center [850, 205] width 158 height 10
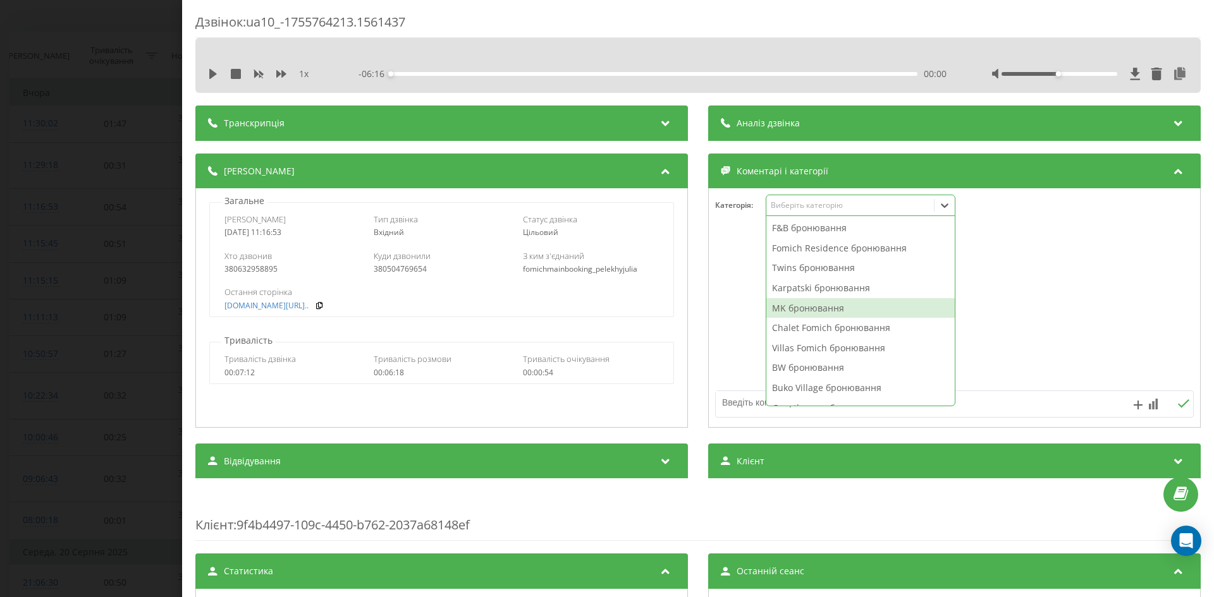
click at [802, 312] on div "MK бронювання" at bounding box center [860, 308] width 188 height 20
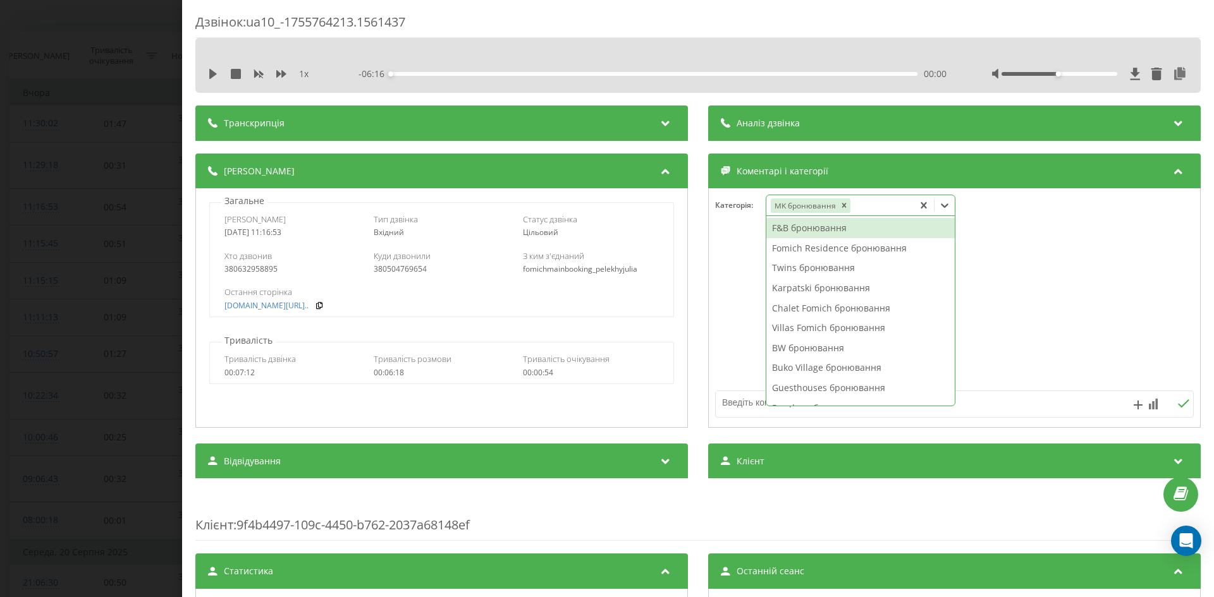
click at [79, 209] on div "Дзвінок : ua10_-1755764213.1561437 1 x - 06:16 00:00 00:00 Транскрипція Для AI-…" at bounding box center [607, 298] width 1214 height 597
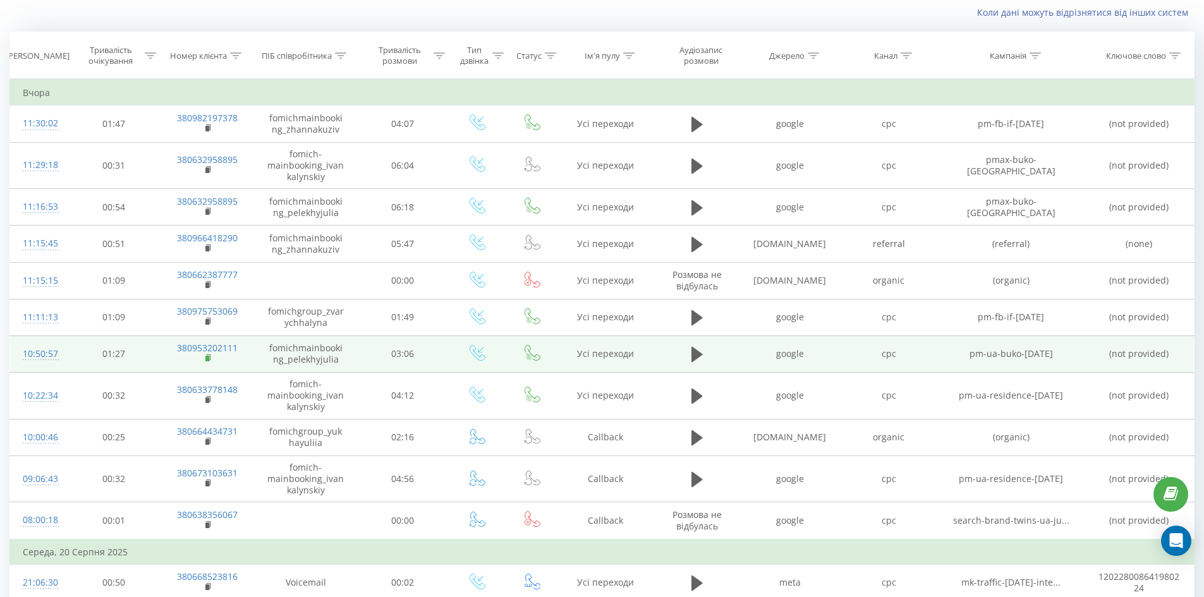
click at [207, 358] on rect at bounding box center [207, 359] width 4 height 6
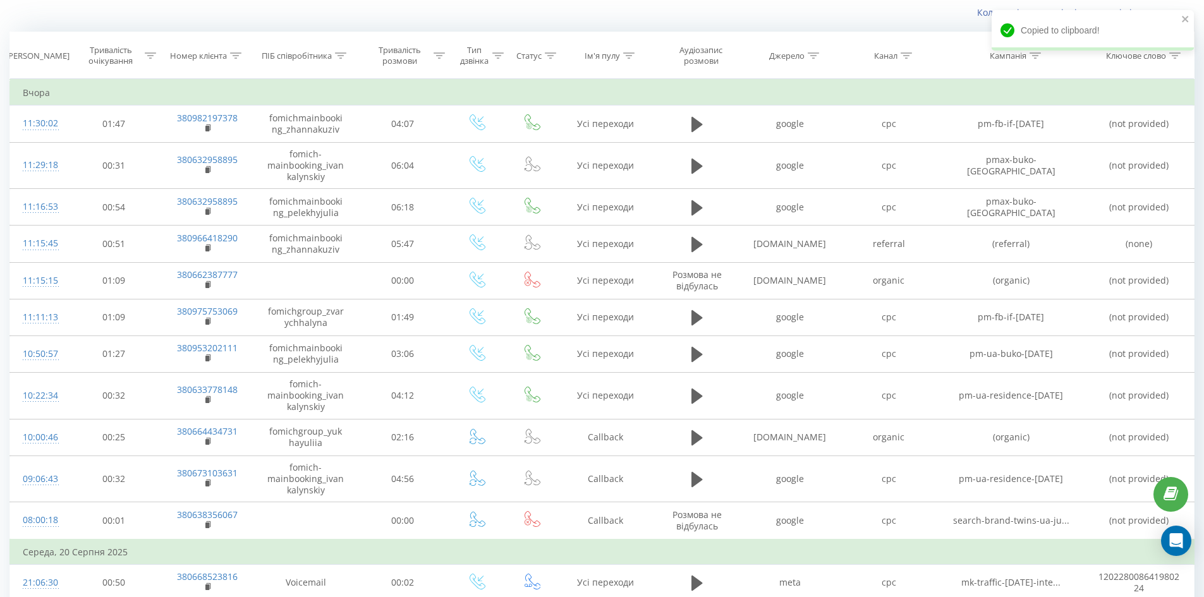
click at [286, 17] on div "Коли дані можуть відрізнятися вiд інших систем" at bounding box center [602, 12] width 1203 height 30
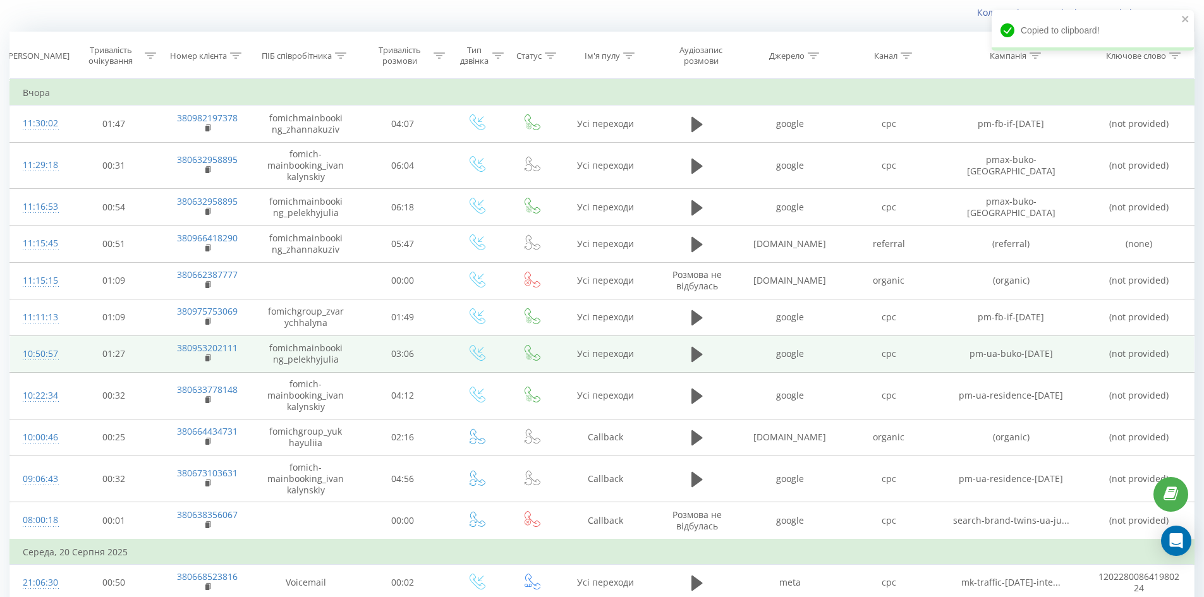
click at [49, 356] on div "10:50:57" at bounding box center [39, 354] width 33 height 25
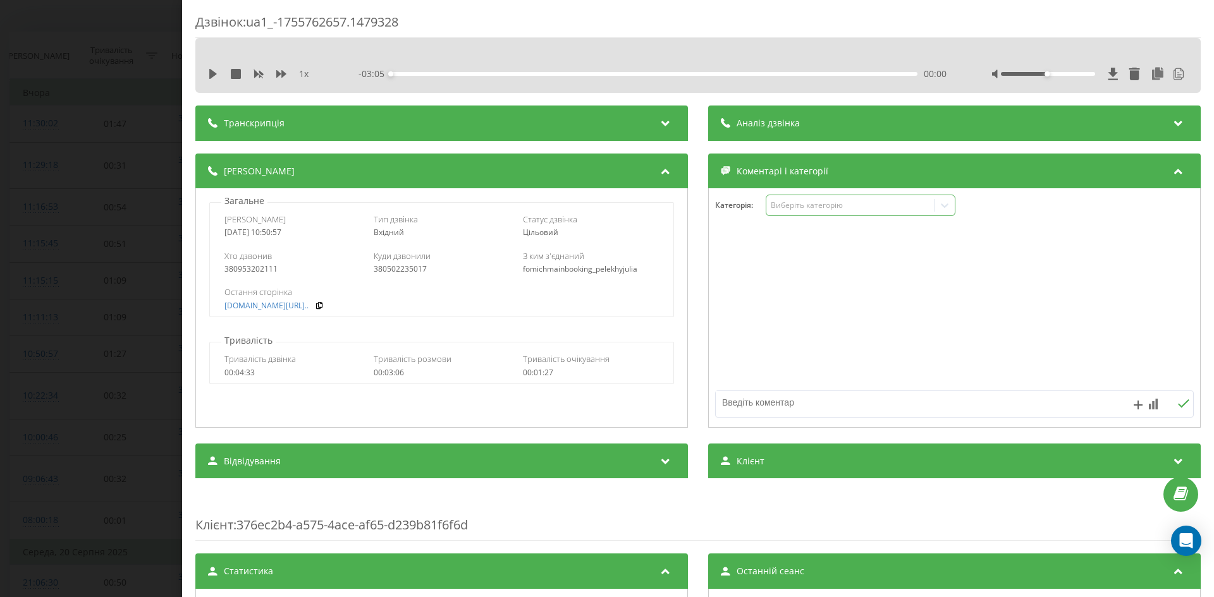
click at [886, 215] on div "Виберіть категорію" at bounding box center [861, 205] width 190 height 21
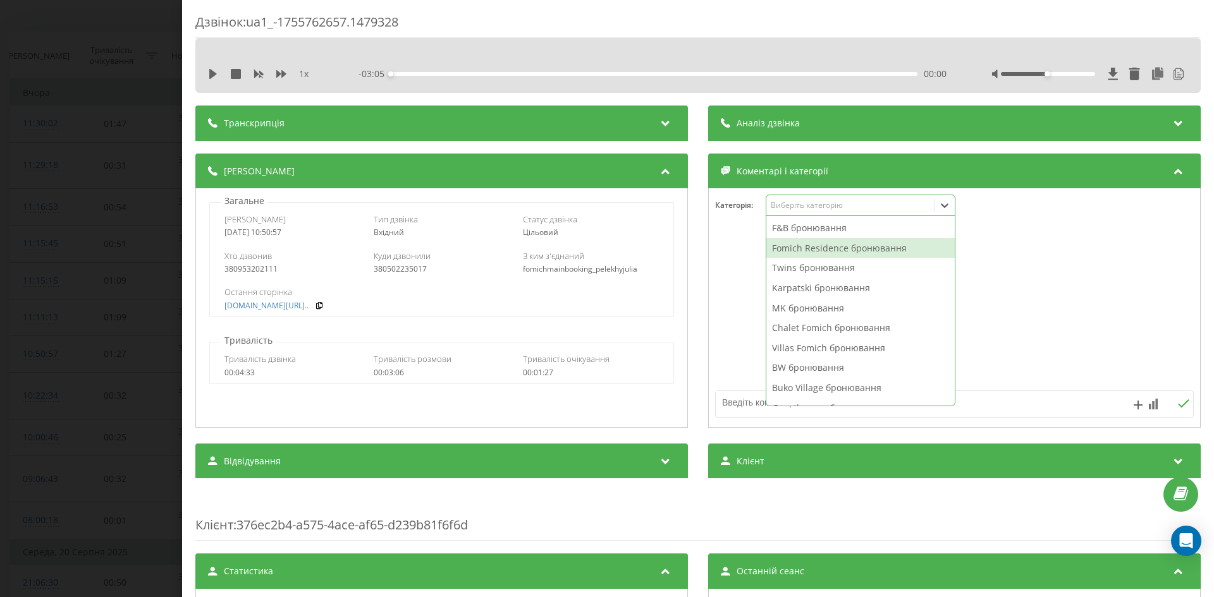
click at [812, 252] on div "Fomich Residence бронювання" at bounding box center [860, 248] width 188 height 20
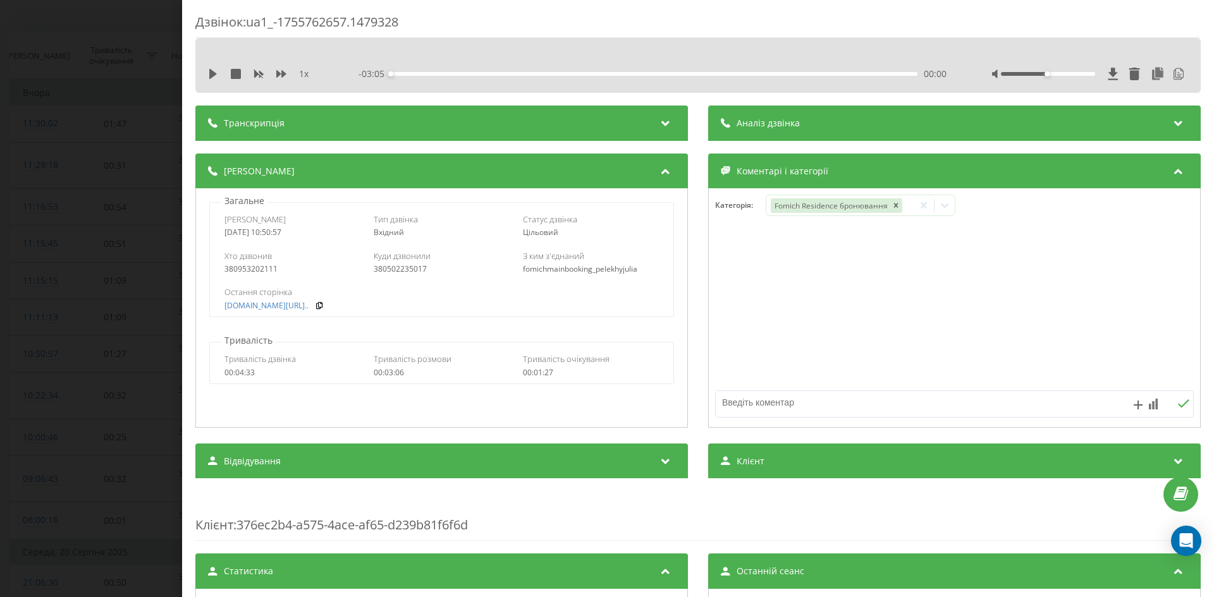
click at [733, 272] on div at bounding box center [954, 309] width 491 height 152
click at [125, 198] on div "Дзвінок : ua1_-1755762657.1479328 1 x - 03:05 00:00 00:00 Транскрипція 00:00 Ме…" at bounding box center [607, 298] width 1214 height 597
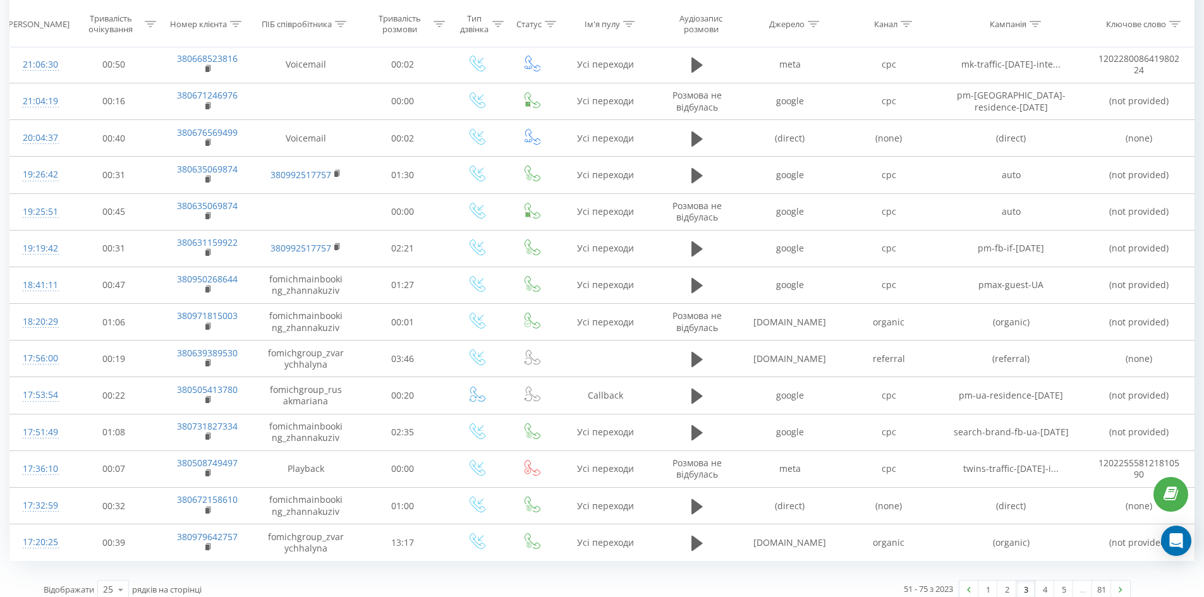
scroll to position [613, 0]
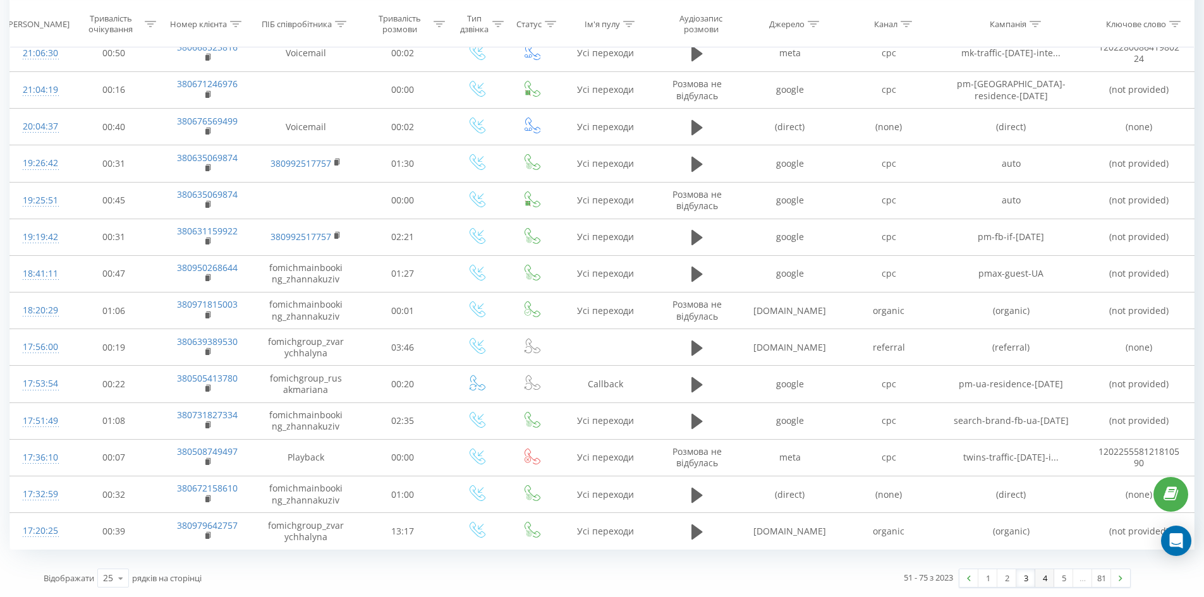
click at [1041, 580] on link "4" at bounding box center [1044, 579] width 19 height 18
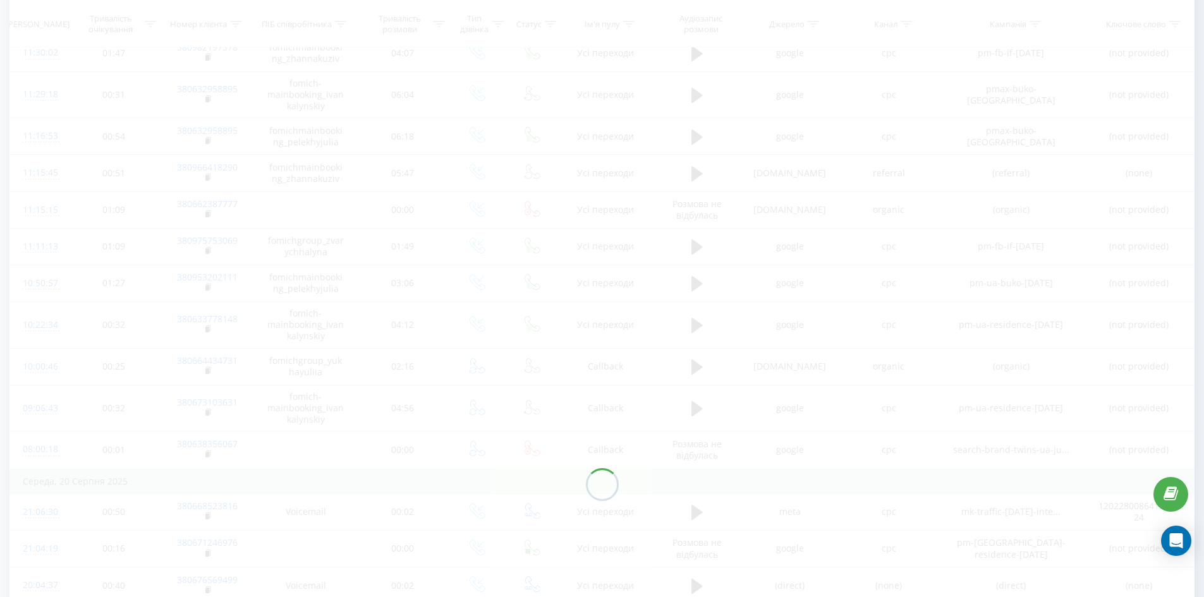
scroll to position [83, 0]
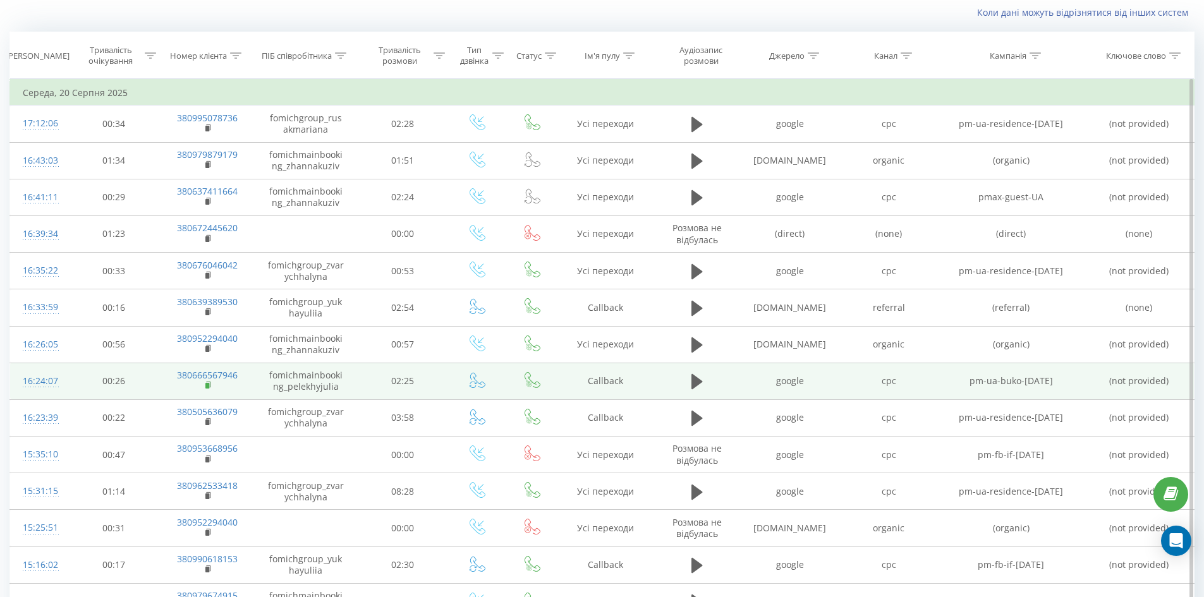
click at [208, 385] on rect at bounding box center [207, 386] width 4 height 6
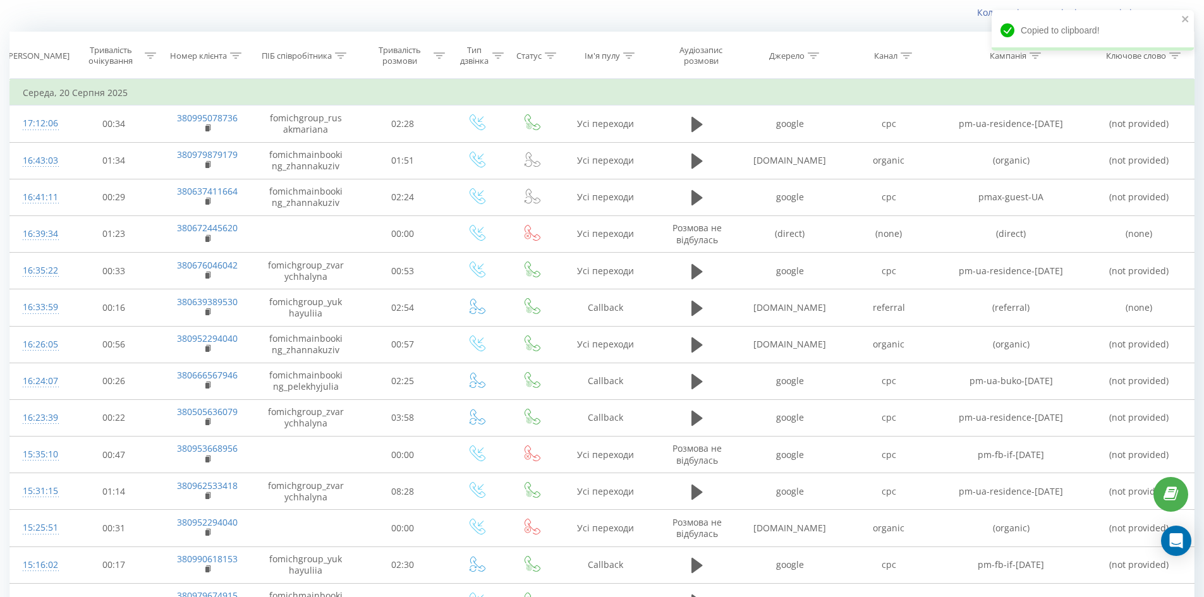
click at [380, 9] on div "Коли дані можуть відрізнятися вiд інших систем" at bounding box center [602, 12] width 1203 height 30
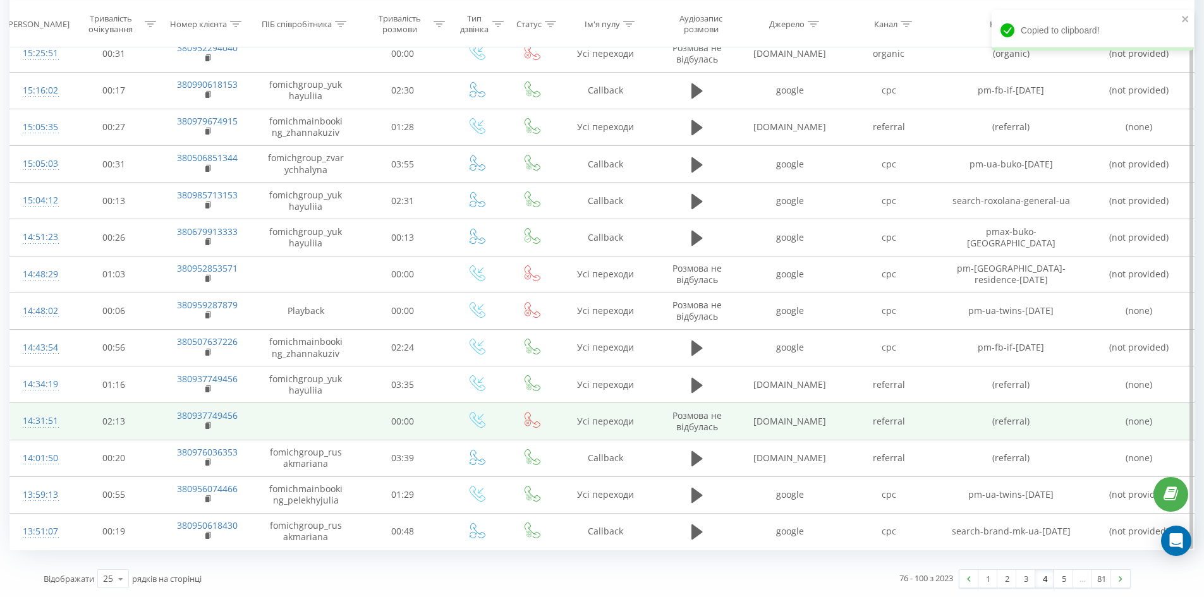
scroll to position [559, 0]
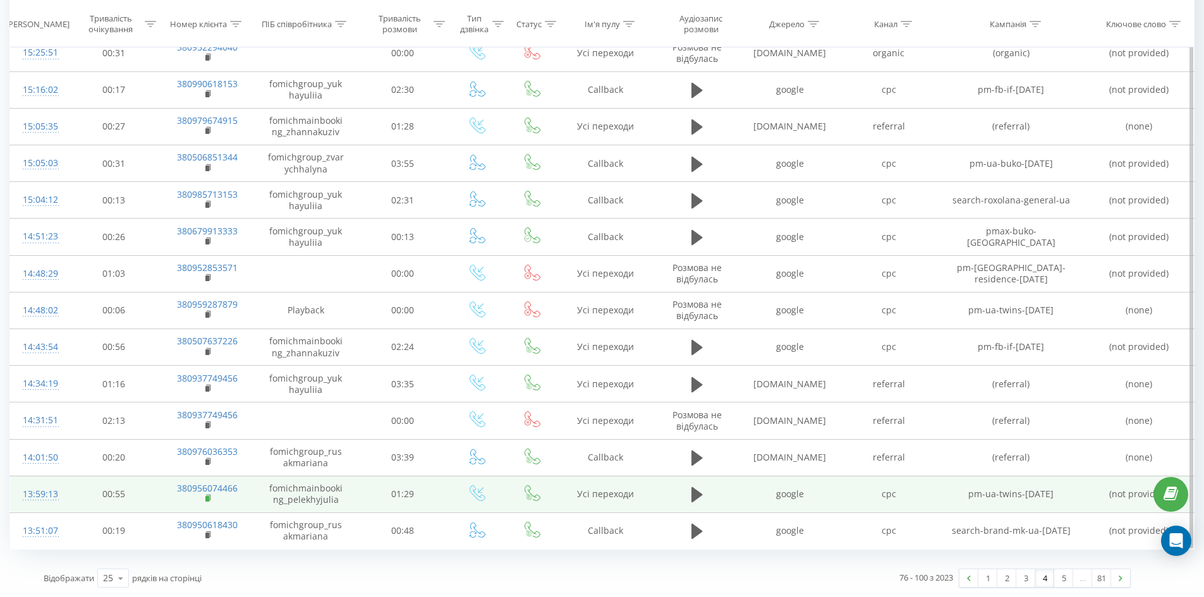
click at [207, 497] on rect at bounding box center [207, 499] width 4 height 6
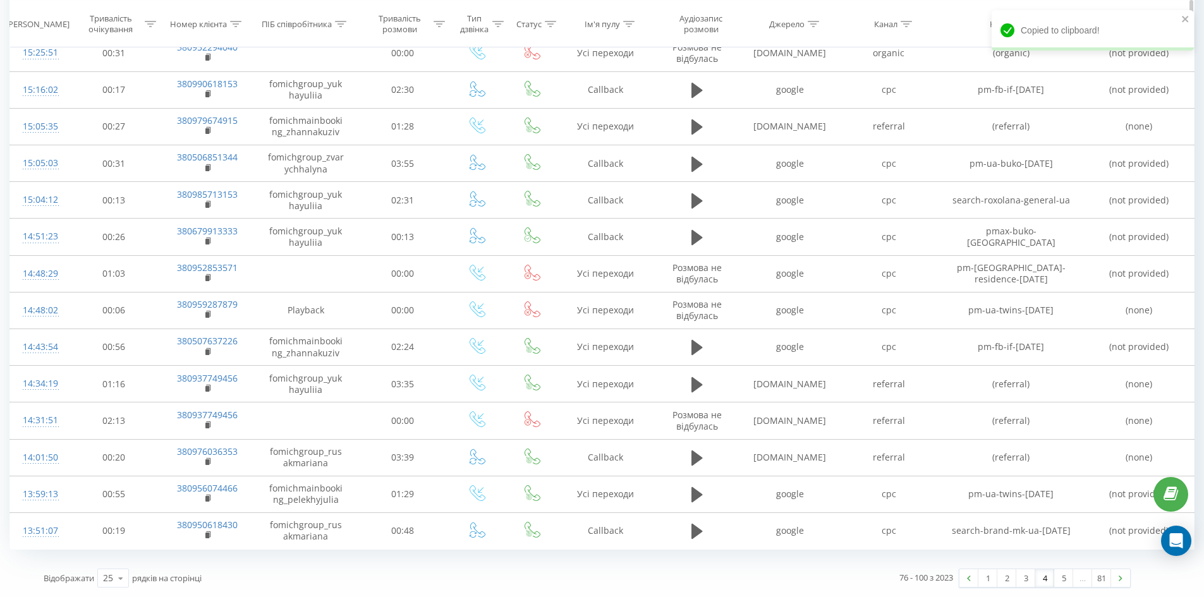
click at [400, 2] on th "Тривалість розмови" at bounding box center [403, 24] width 92 height 47
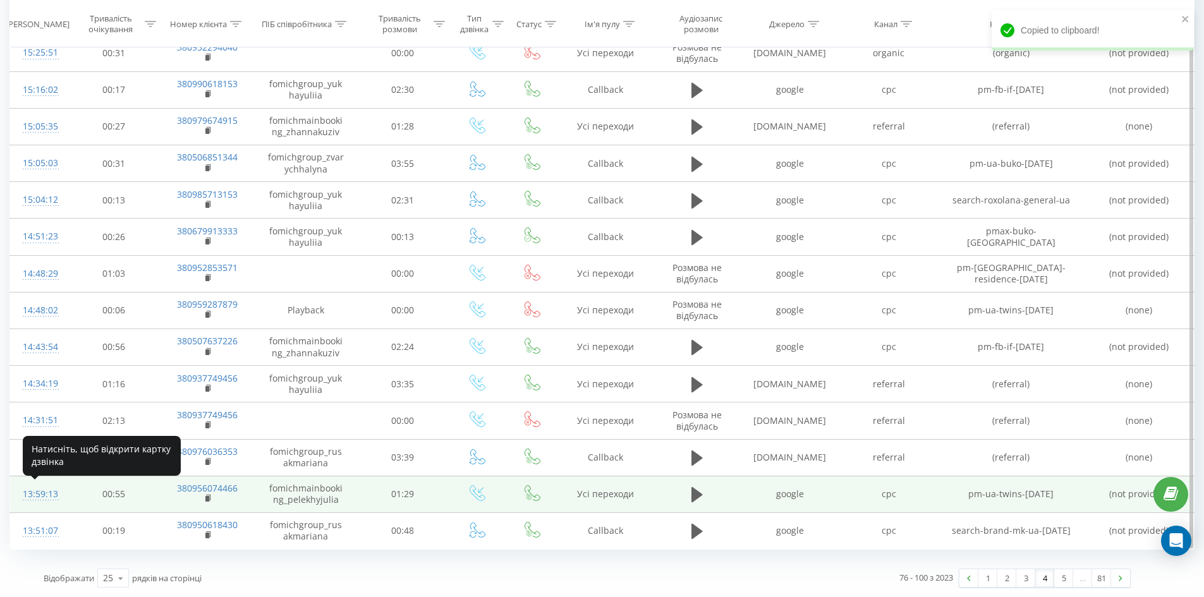
click at [40, 493] on div "13:59:13" at bounding box center [39, 494] width 33 height 25
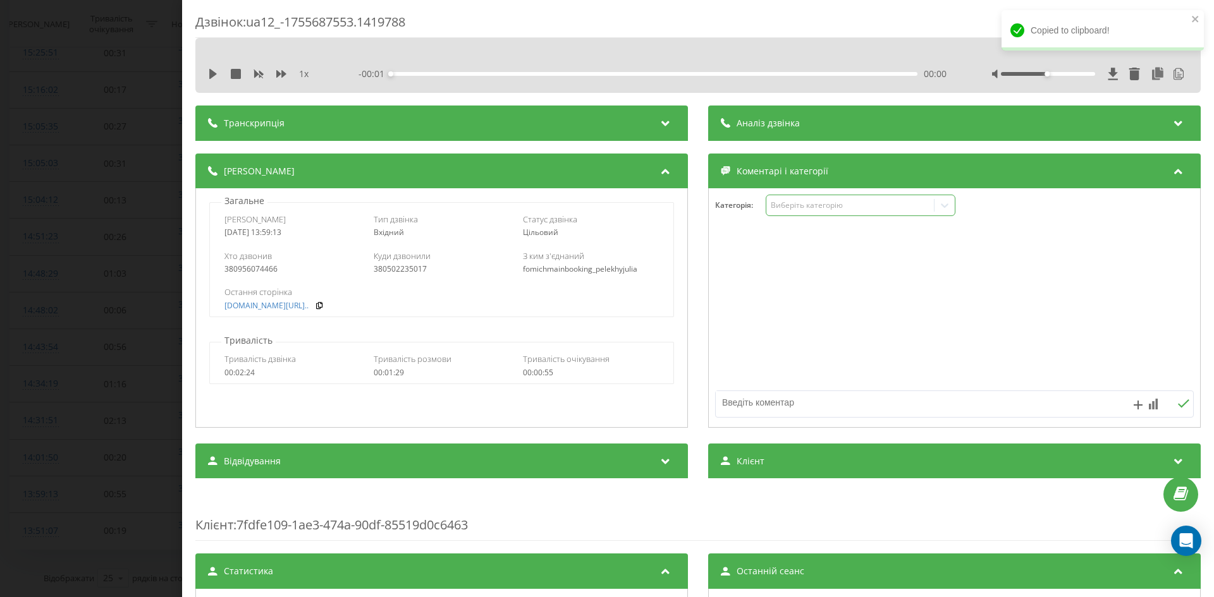
click at [795, 209] on div "Виберіть категорію" at bounding box center [850, 205] width 158 height 10
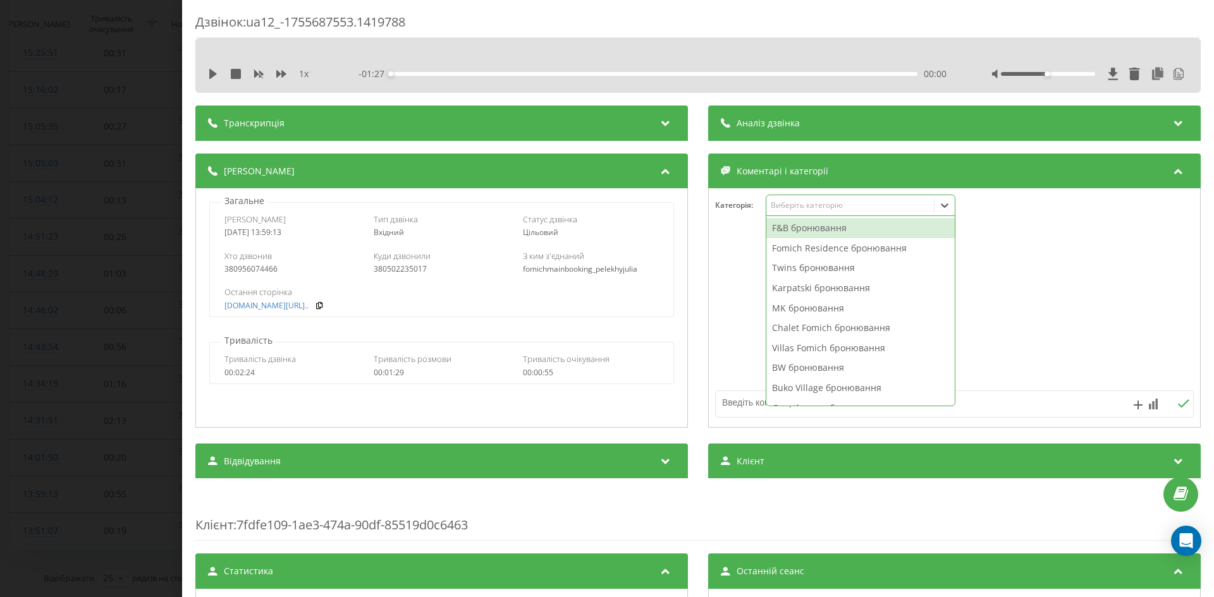
click at [799, 229] on div "F&B бронювання" at bounding box center [860, 228] width 188 height 20
click at [52, 161] on div "Дзвінок : ua12_-1755687553.1419788 1 x - 01:27 00:00 00:00 Транскрипція 00:00 П…" at bounding box center [607, 298] width 1214 height 597
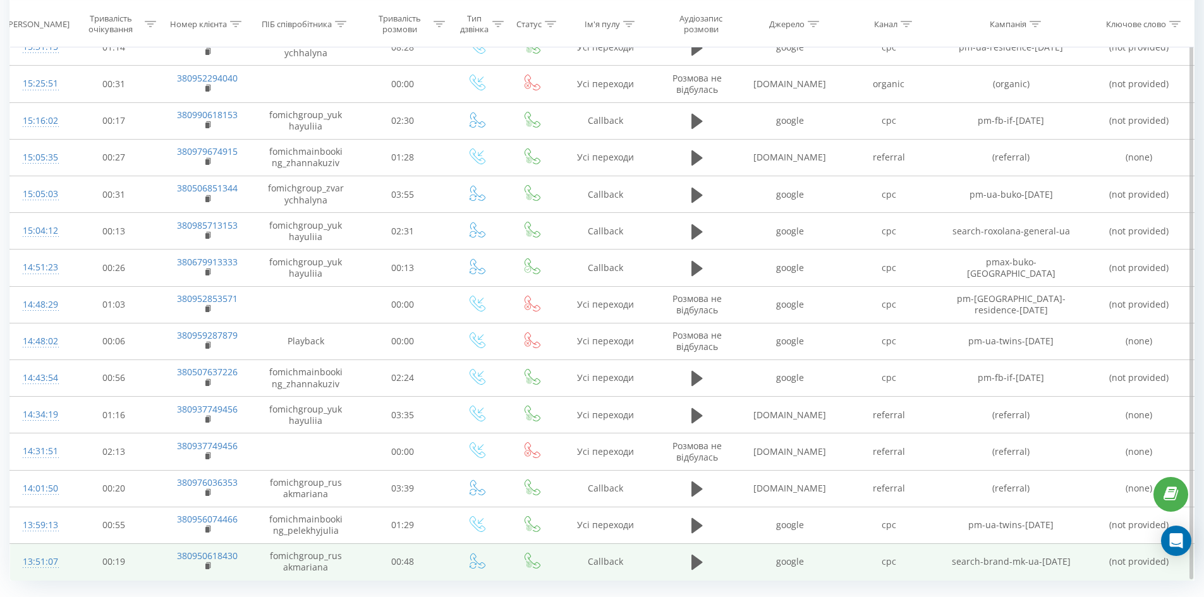
scroll to position [559, 0]
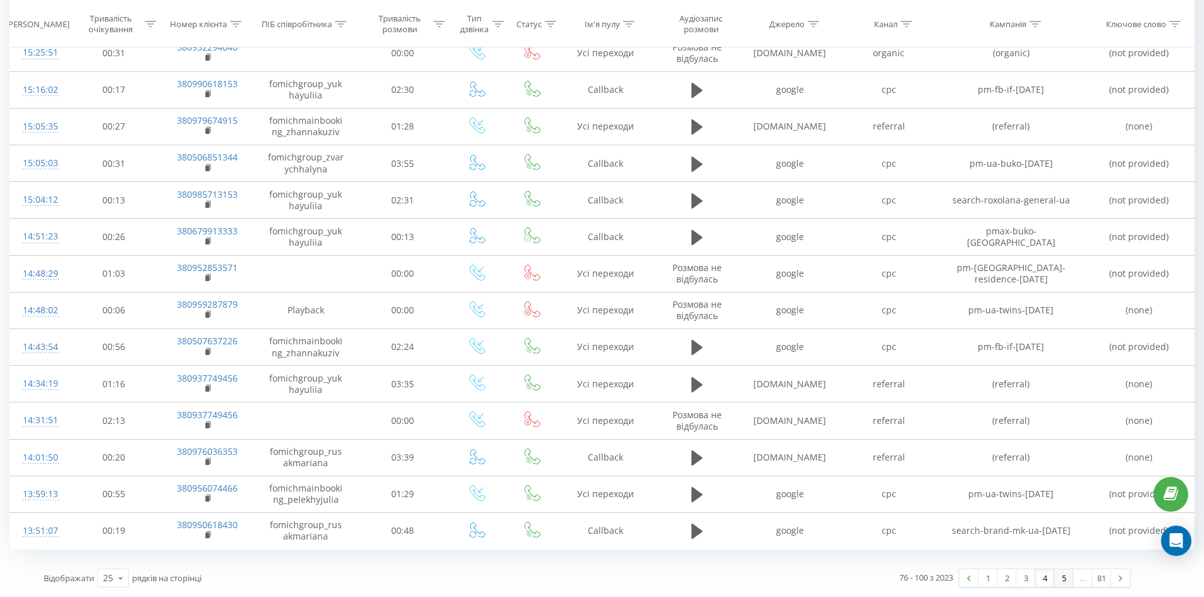
click at [1060, 572] on link "5" at bounding box center [1063, 579] width 19 height 18
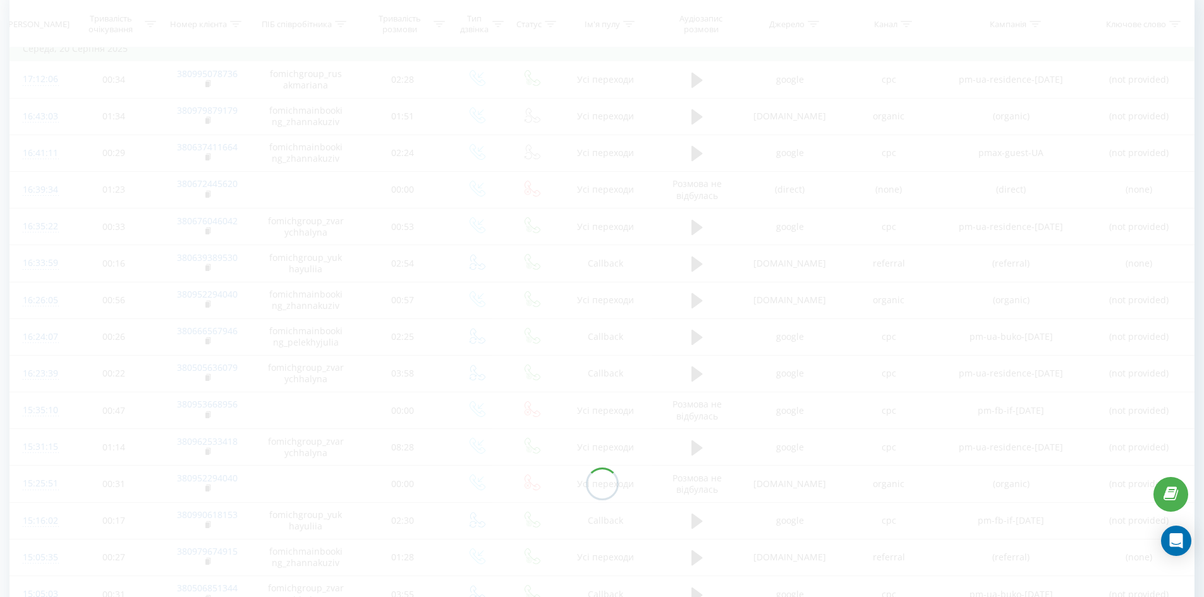
scroll to position [83, 0]
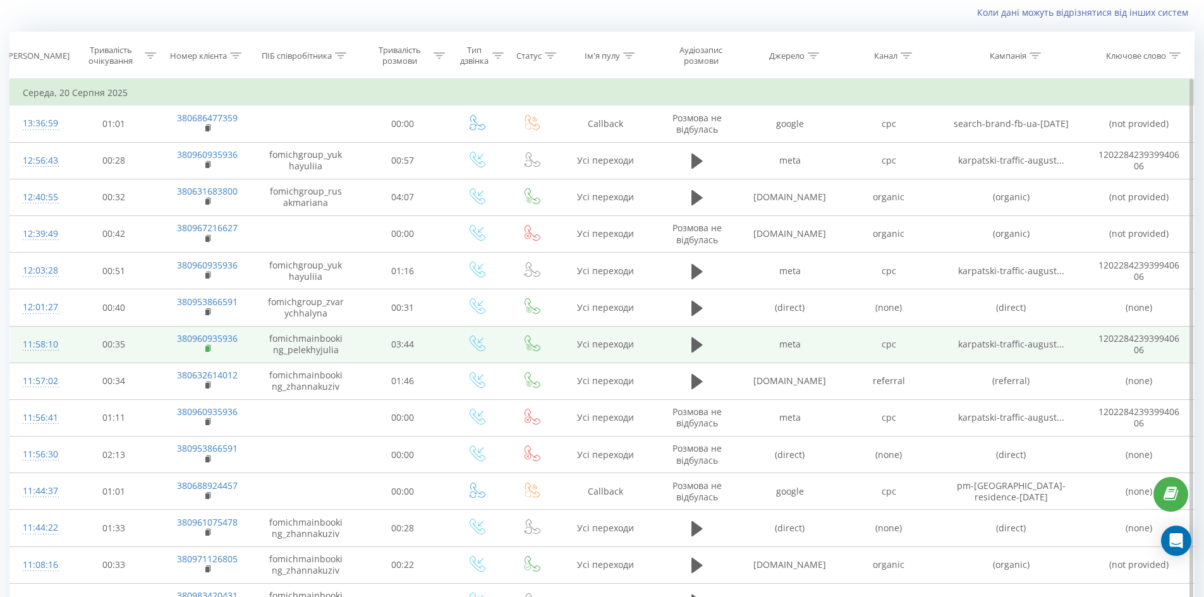
click at [210, 346] on icon at bounding box center [208, 348] width 4 height 6
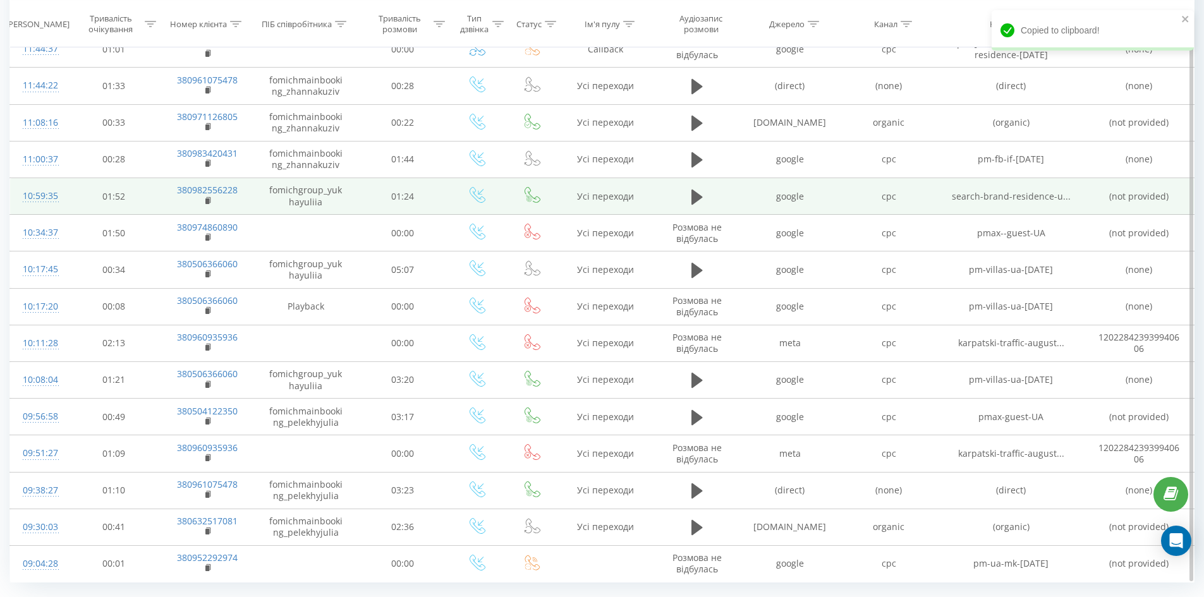
scroll to position [559, 0]
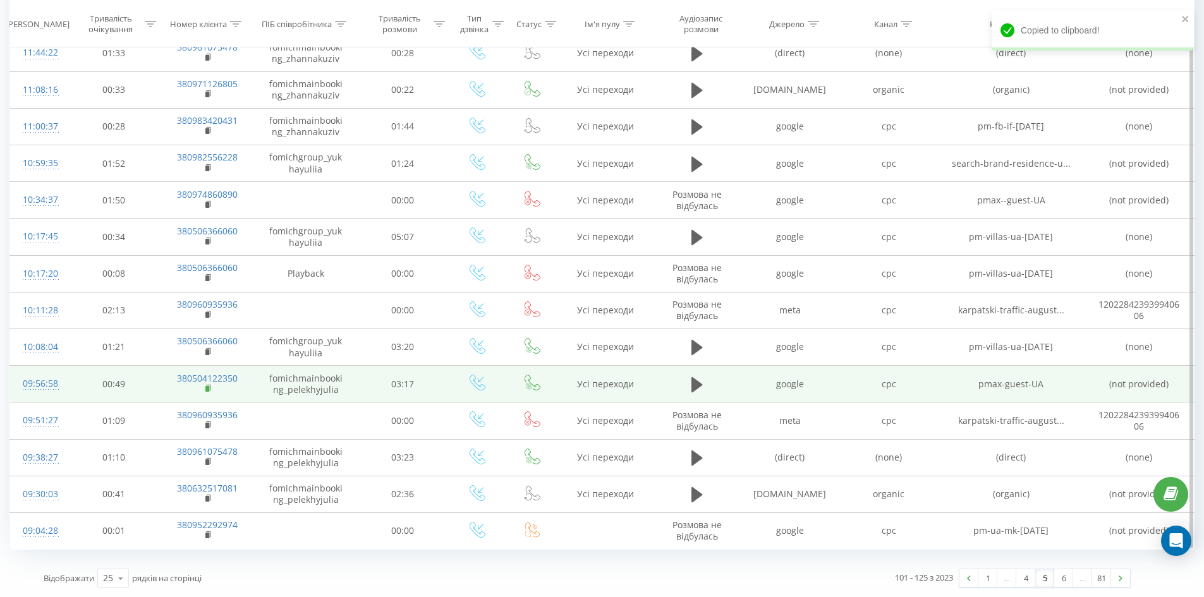
click at [207, 388] on rect at bounding box center [207, 389] width 4 height 6
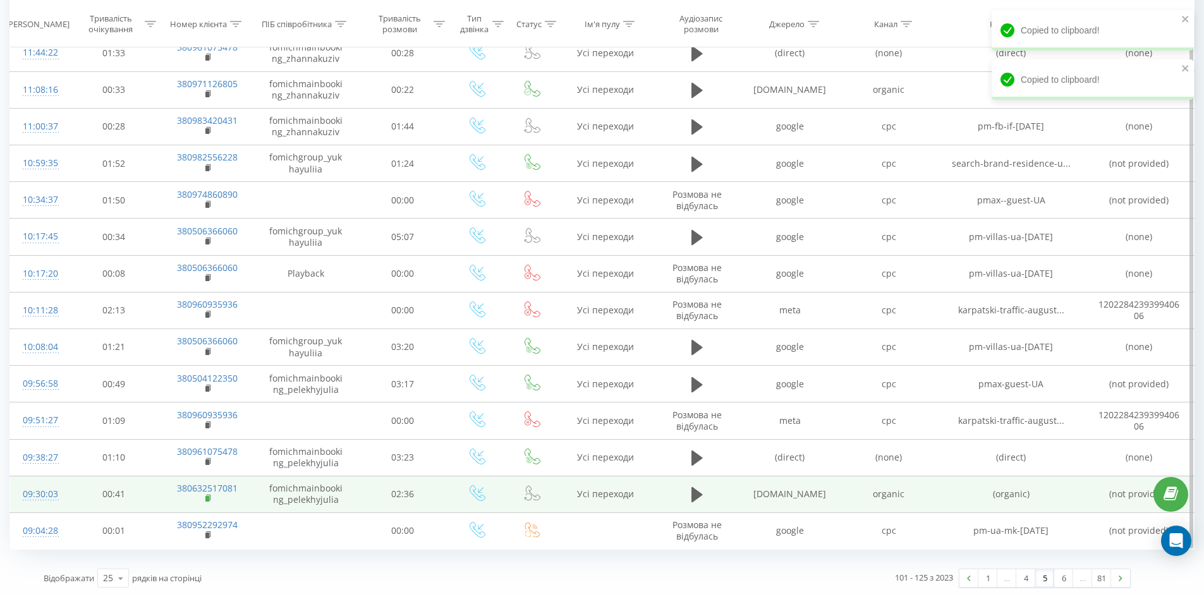
click at [211, 499] on icon at bounding box center [208, 498] width 7 height 9
click at [205, 499] on rect at bounding box center [207, 499] width 4 height 6
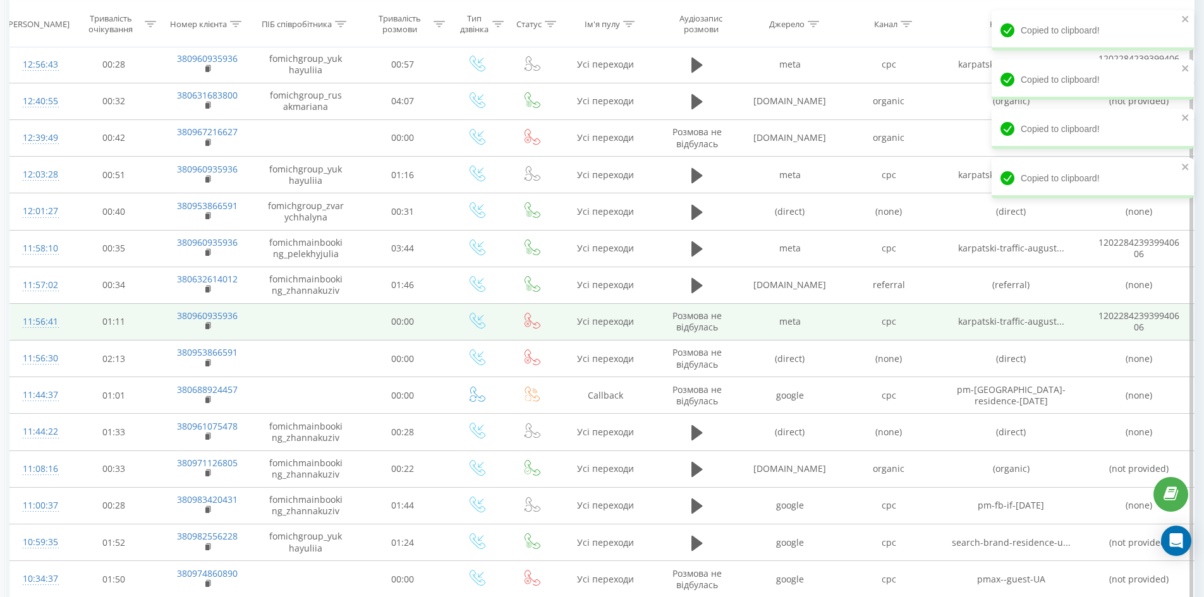
scroll to position [0, 0]
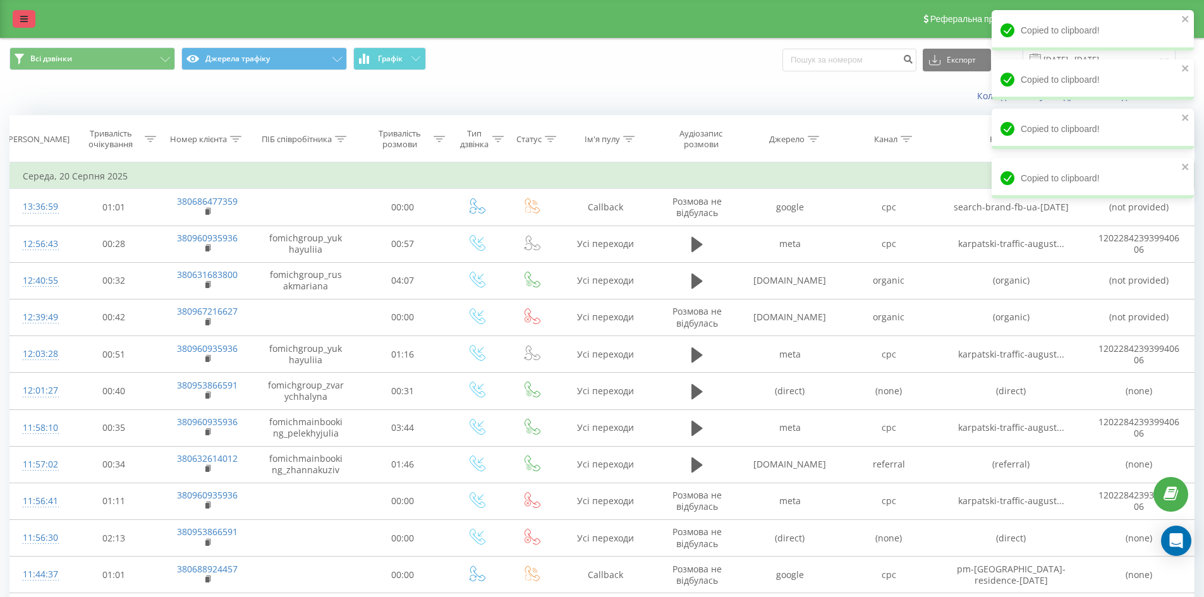
click at [24, 23] on link at bounding box center [24, 19] width 23 height 18
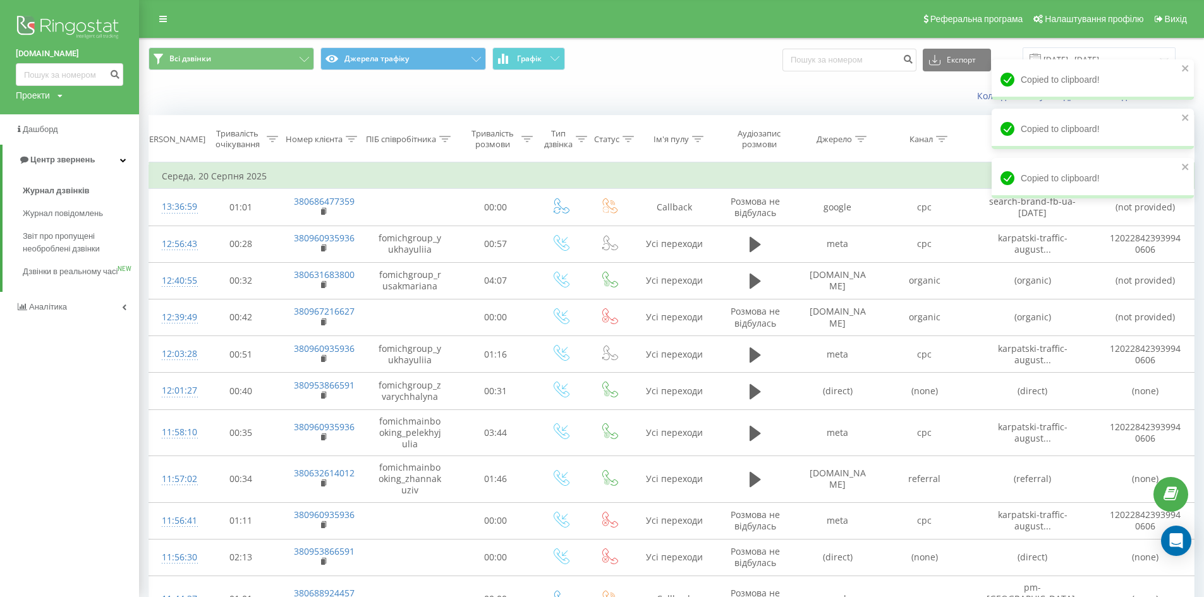
click at [40, 16] on img at bounding box center [69, 29] width 107 height 32
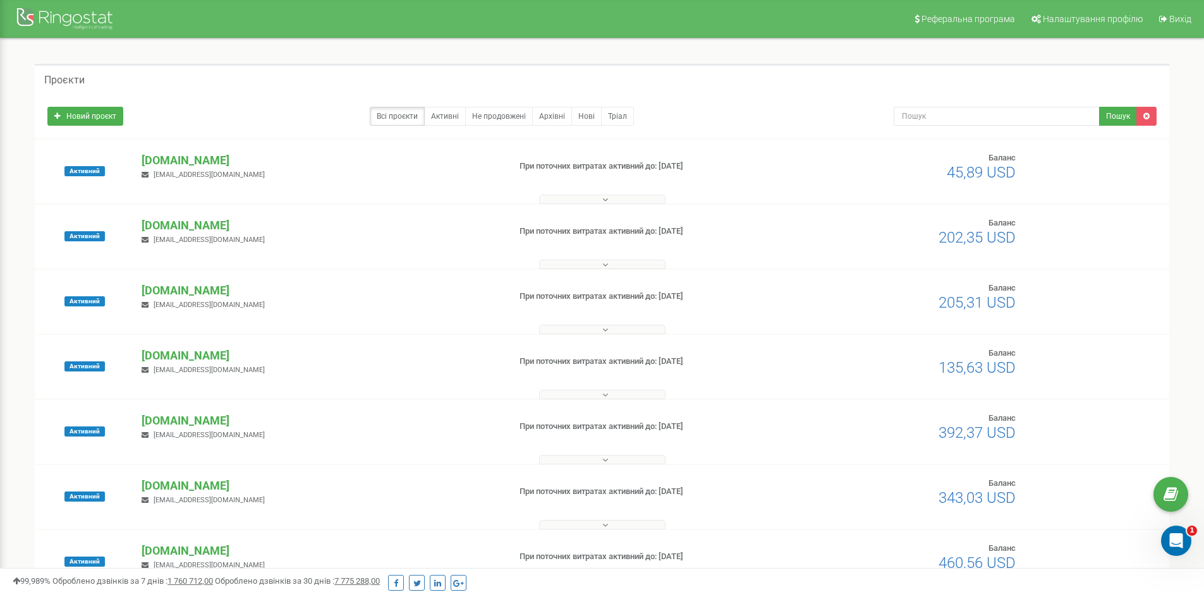
click at [183, 238] on span "katasnky@gmail.com" at bounding box center [209, 240] width 111 height 8
click at [183, 226] on p "[DOMAIN_NAME]" at bounding box center [320, 225] width 357 height 16
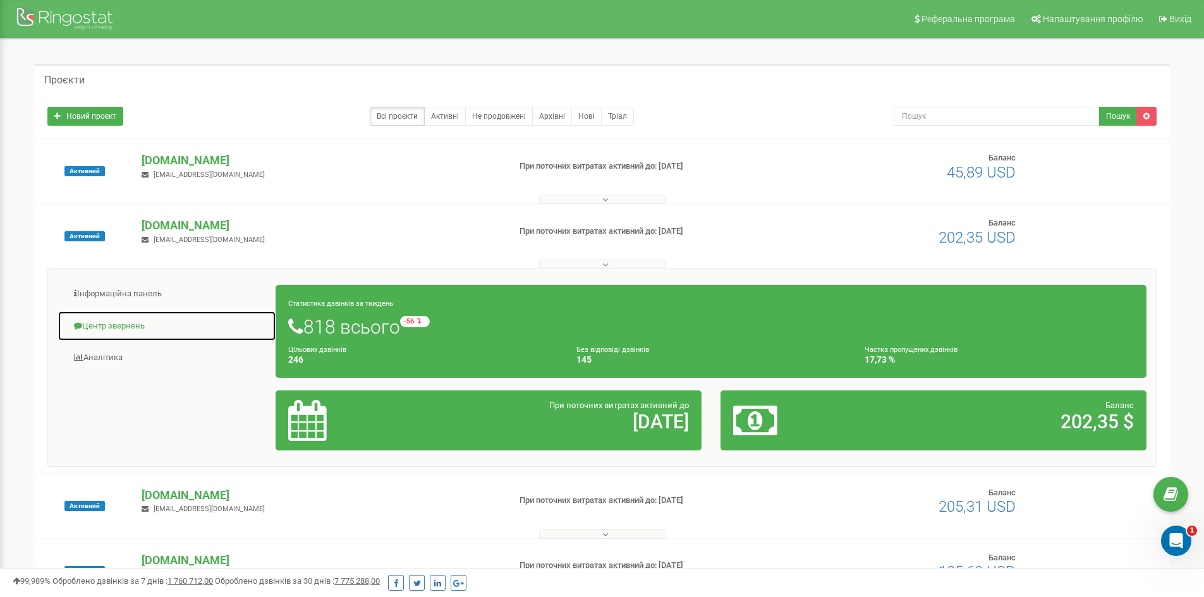
click at [93, 327] on link "Центр звернень" at bounding box center [167, 326] width 219 height 31
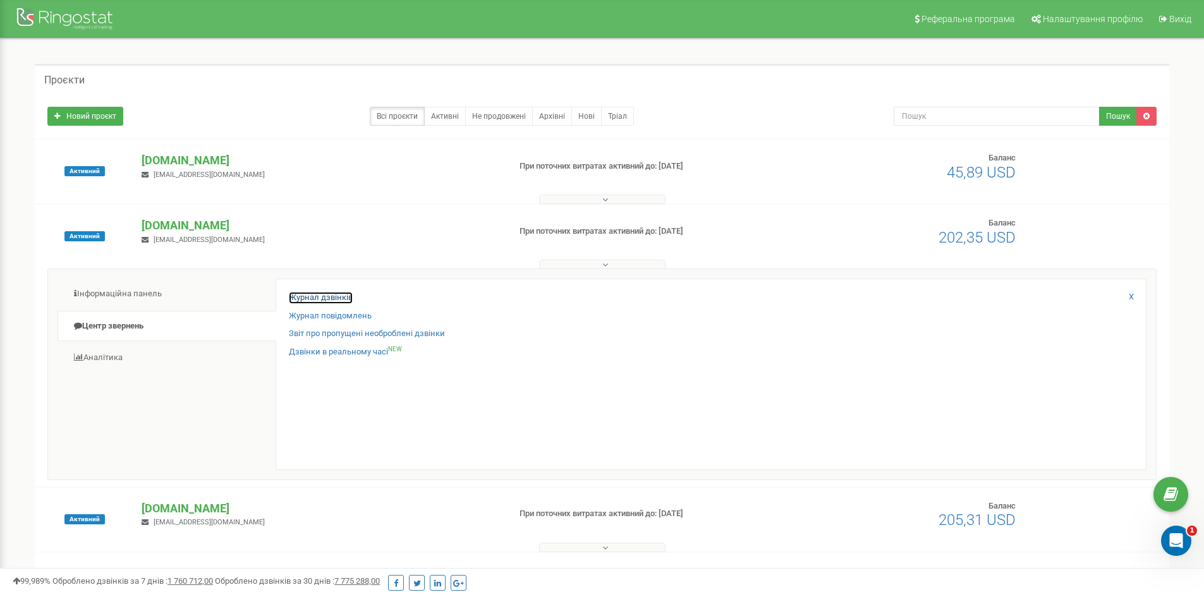
click at [327, 298] on link "Журнал дзвінків" at bounding box center [321, 298] width 64 height 12
